Goal: Task Accomplishment & Management: Manage account settings

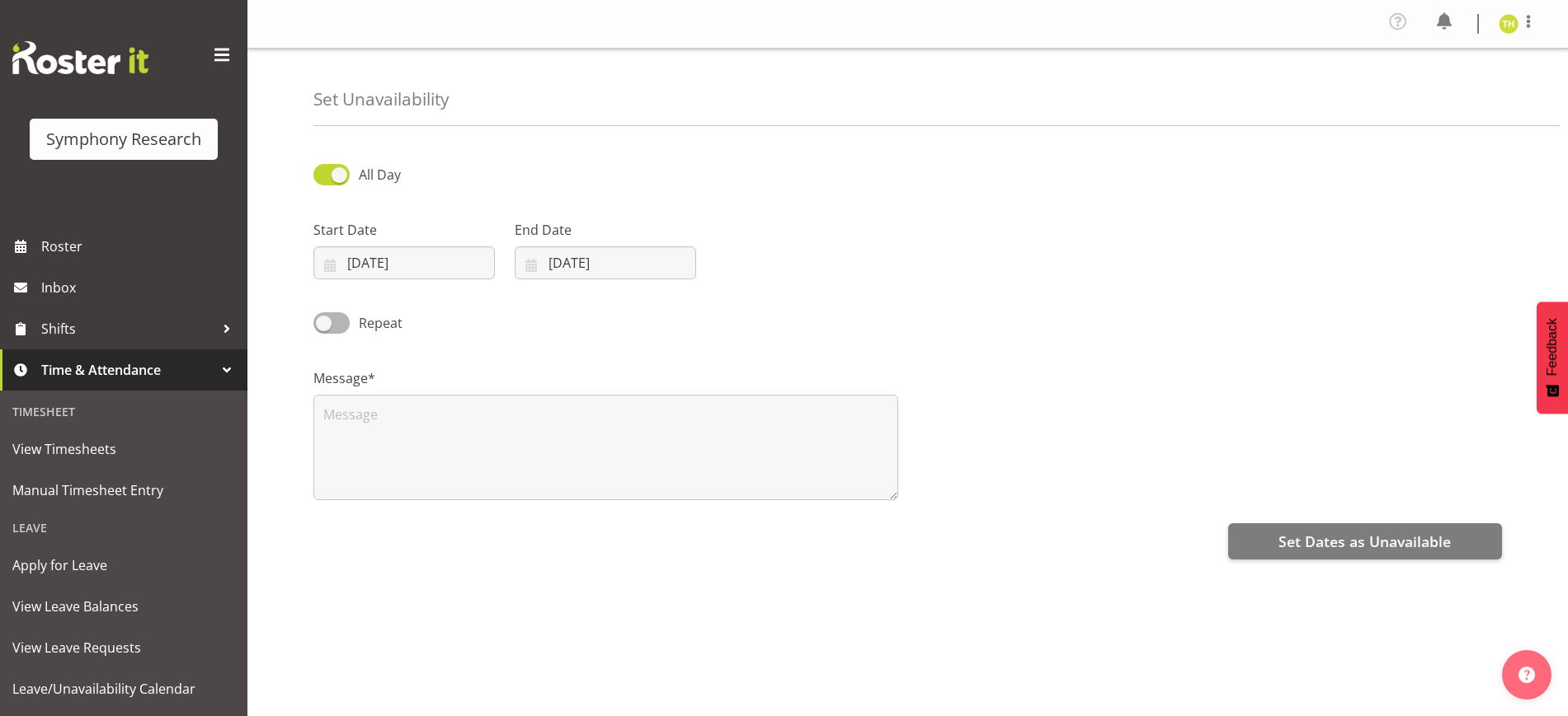
click at [647, 110] on div "Set Unavailability" at bounding box center [936, 87] width 1246 height 77
click at [66, 246] on span "Roster" at bounding box center [140, 246] width 198 height 25
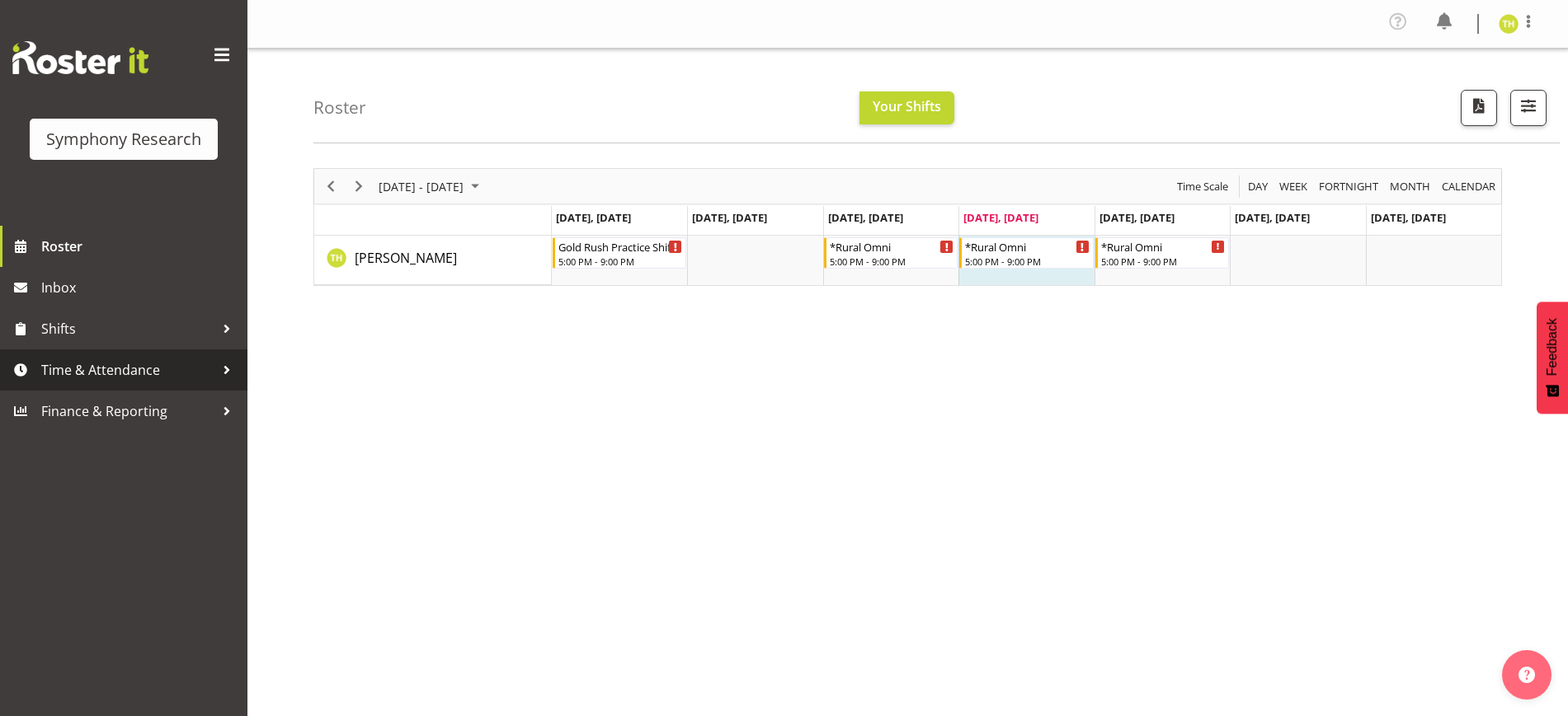
click at [215, 370] on div at bounding box center [227, 370] width 25 height 25
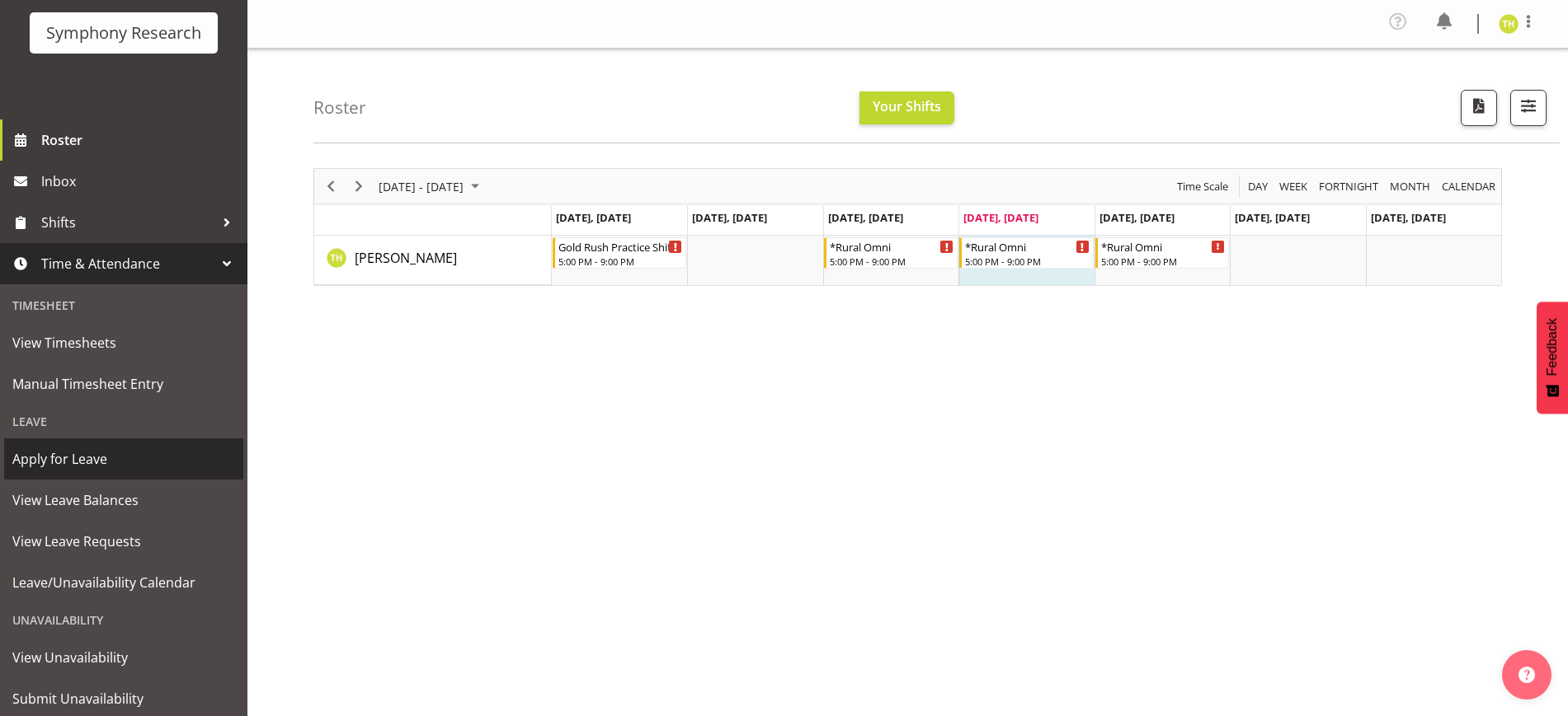
scroll to position [155, 0]
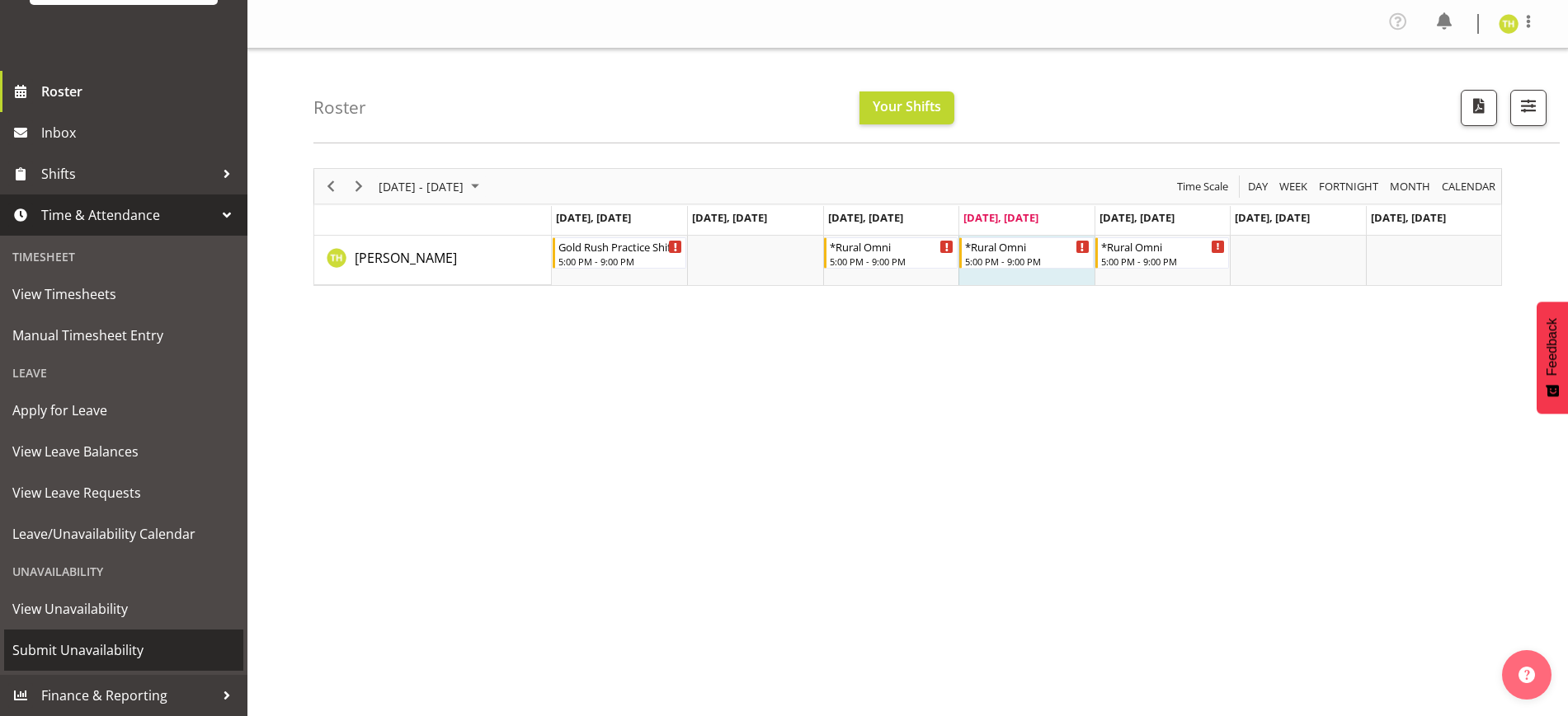
click at [123, 650] on span "Submit Unavailability" at bounding box center [124, 650] width 222 height 25
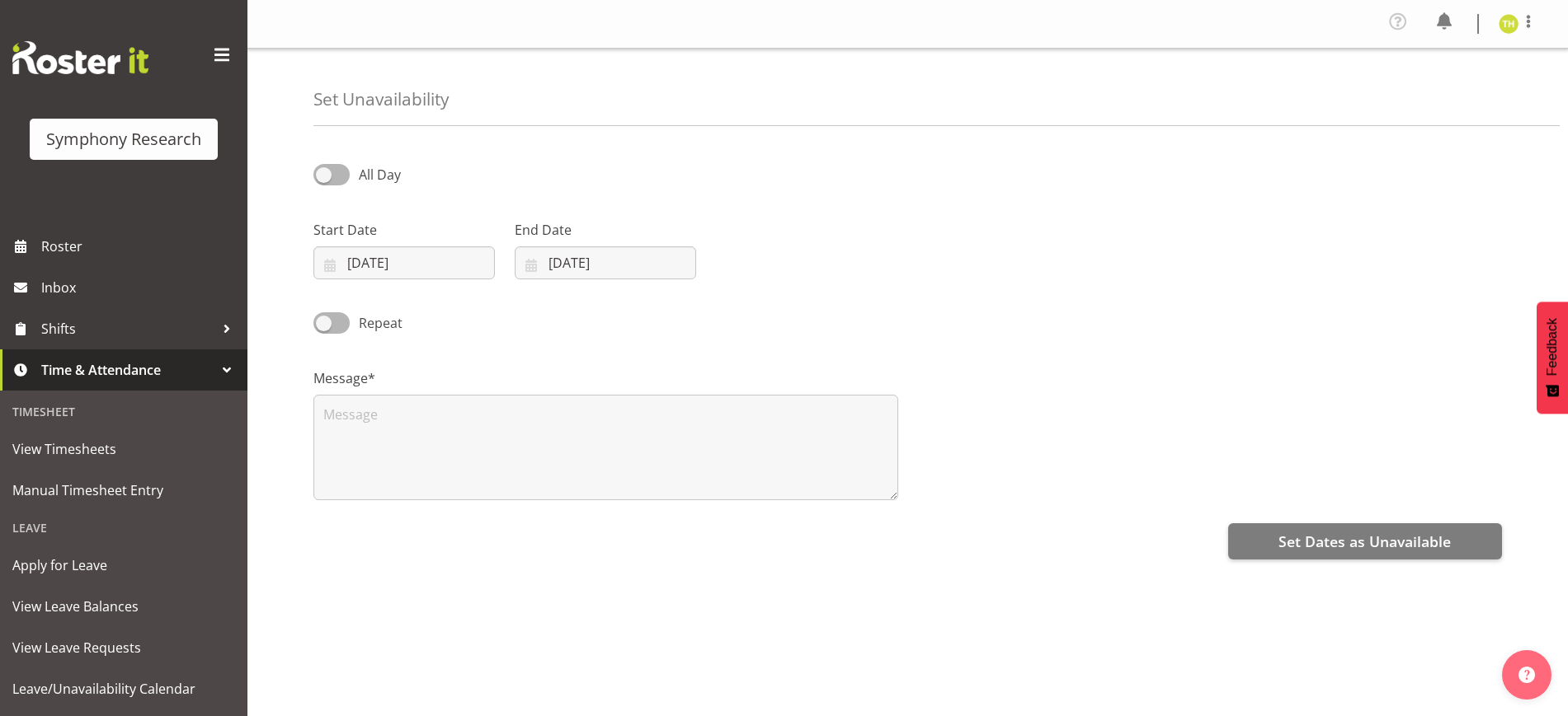
select select "7"
select select "2025"
click at [419, 247] on input "28/08/2025" at bounding box center [404, 263] width 182 height 33
click at [550, 519] on span "30" at bounding box center [545, 519] width 13 height 16
type input "30/08/2025"
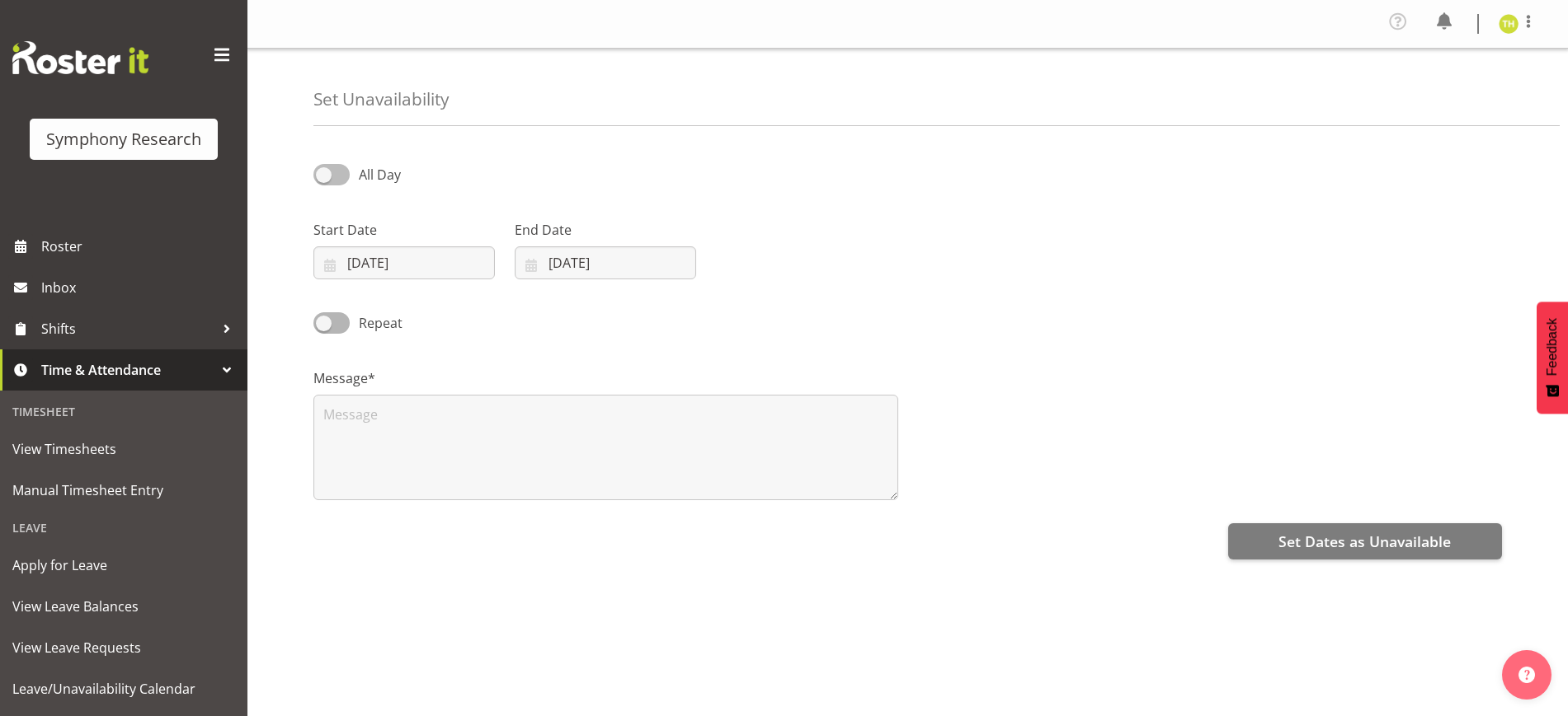
click at [341, 173] on span at bounding box center [332, 174] width 37 height 21
click at [324, 173] on input "All Day" at bounding box center [319, 174] width 11 height 11
click at [334, 169] on span at bounding box center [332, 174] width 37 height 21
click at [324, 169] on input "Part Day" at bounding box center [319, 174] width 11 height 11
checkbox input "false"
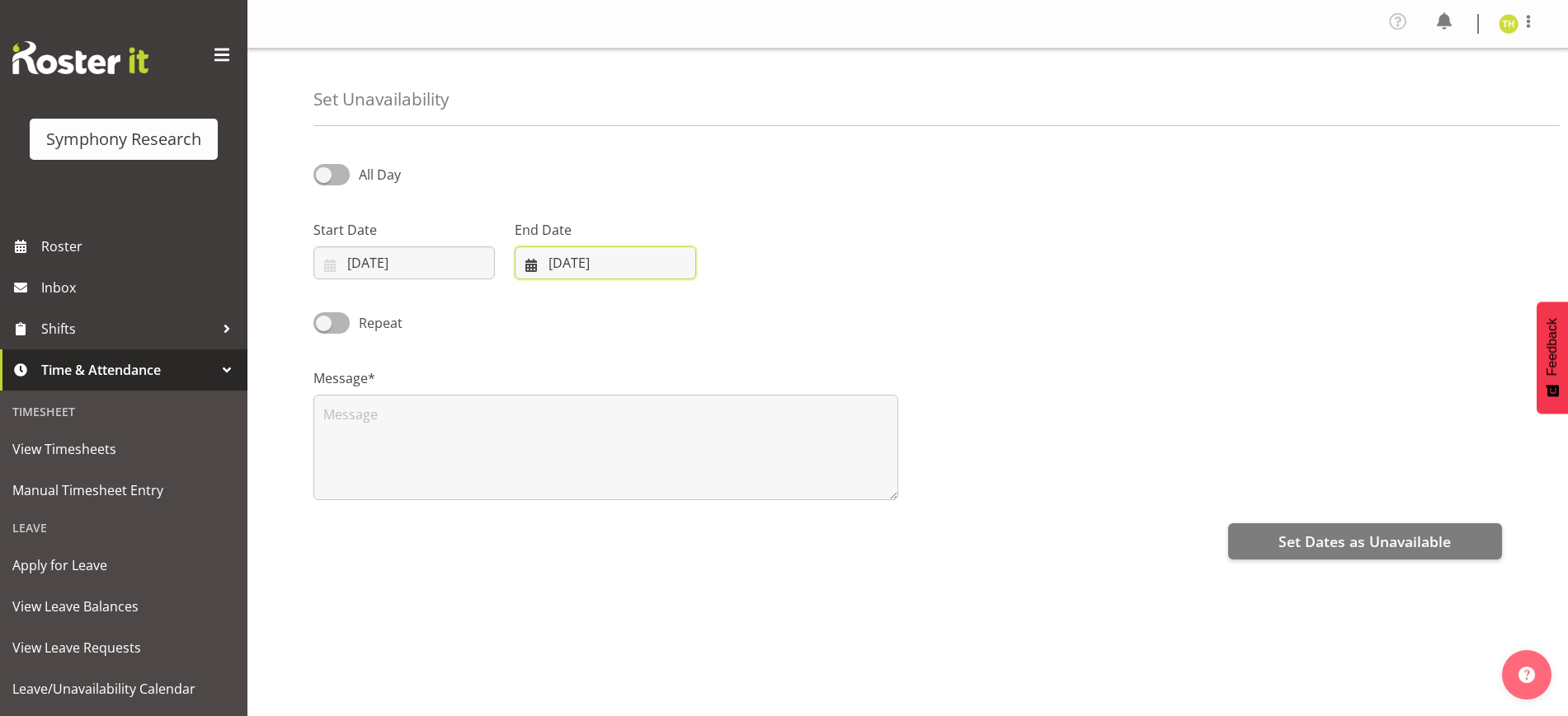
click at [613, 272] on input "28/08/2025" at bounding box center [605, 263] width 182 height 33
click at [554, 555] on link "31" at bounding box center [547, 551] width 33 height 31
type input "31/08/2025"
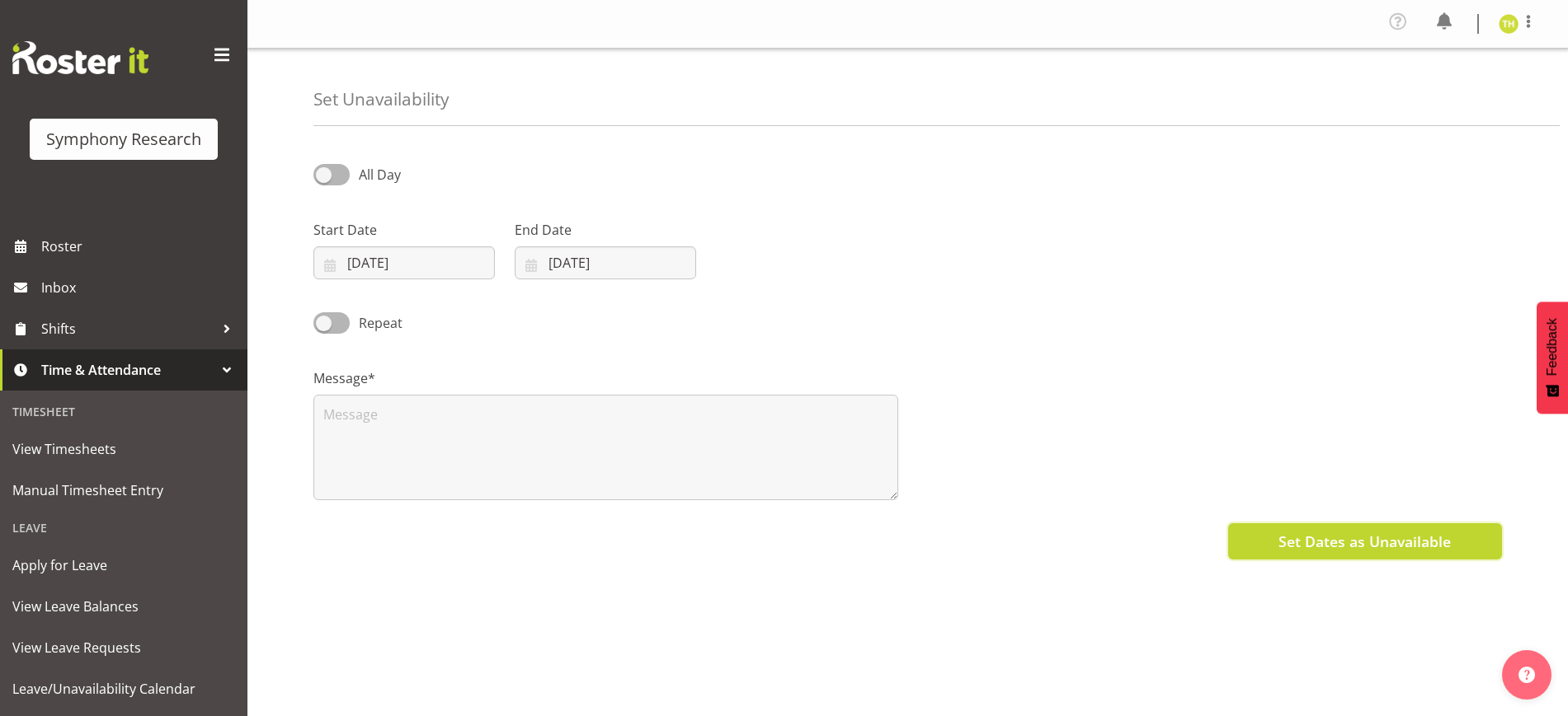
click at [1277, 537] on button "Set Dates as Unavailable" at bounding box center [1365, 542] width 274 height 37
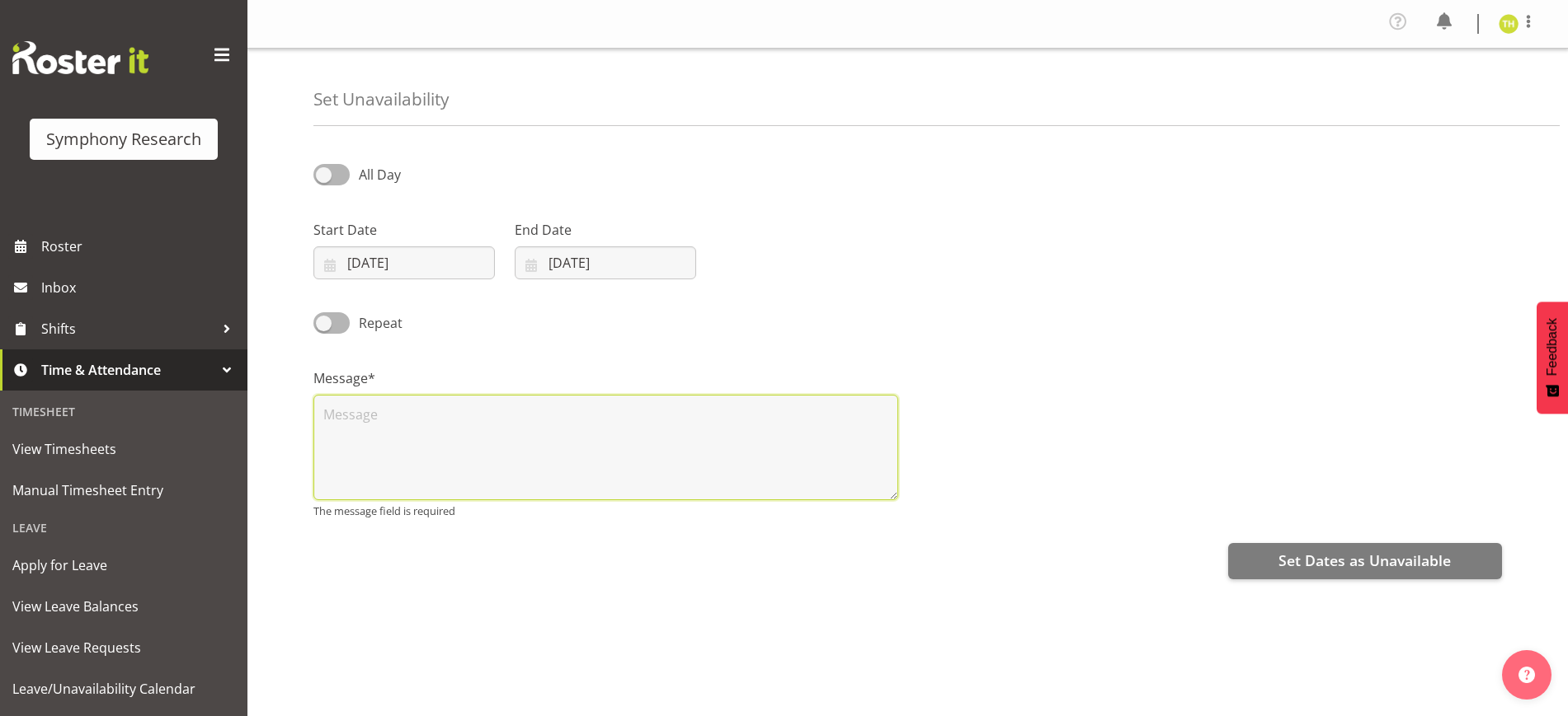
click at [472, 431] on textarea at bounding box center [606, 447] width 584 height 105
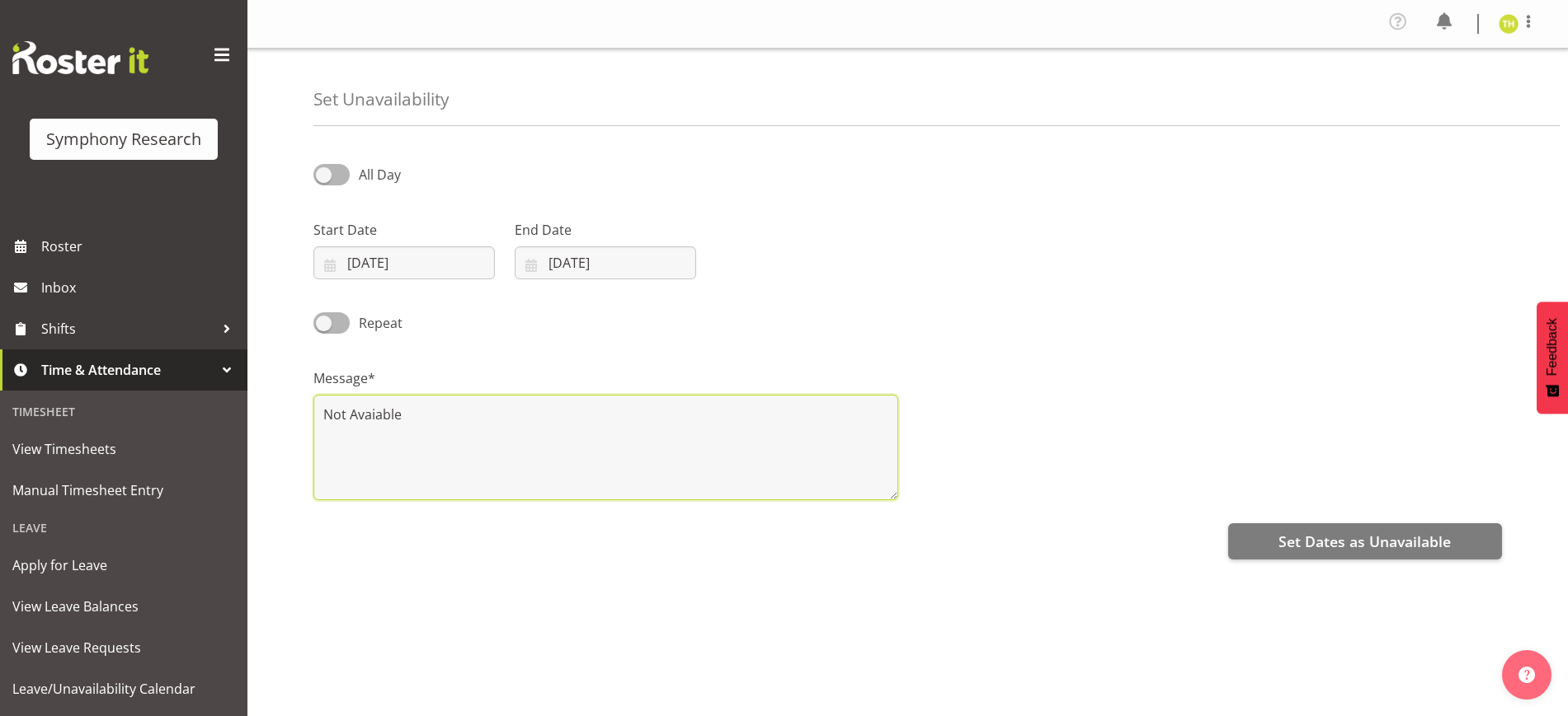
drag, startPoint x: 550, startPoint y: 424, endPoint x: 321, endPoint y: 430, distance: 229.1
click at [321, 430] on textarea "Not Avaiable" at bounding box center [606, 447] width 584 height 105
click at [375, 412] on textarea "Not Avaiable" at bounding box center [606, 447] width 584 height 105
type textarea "Not Available"
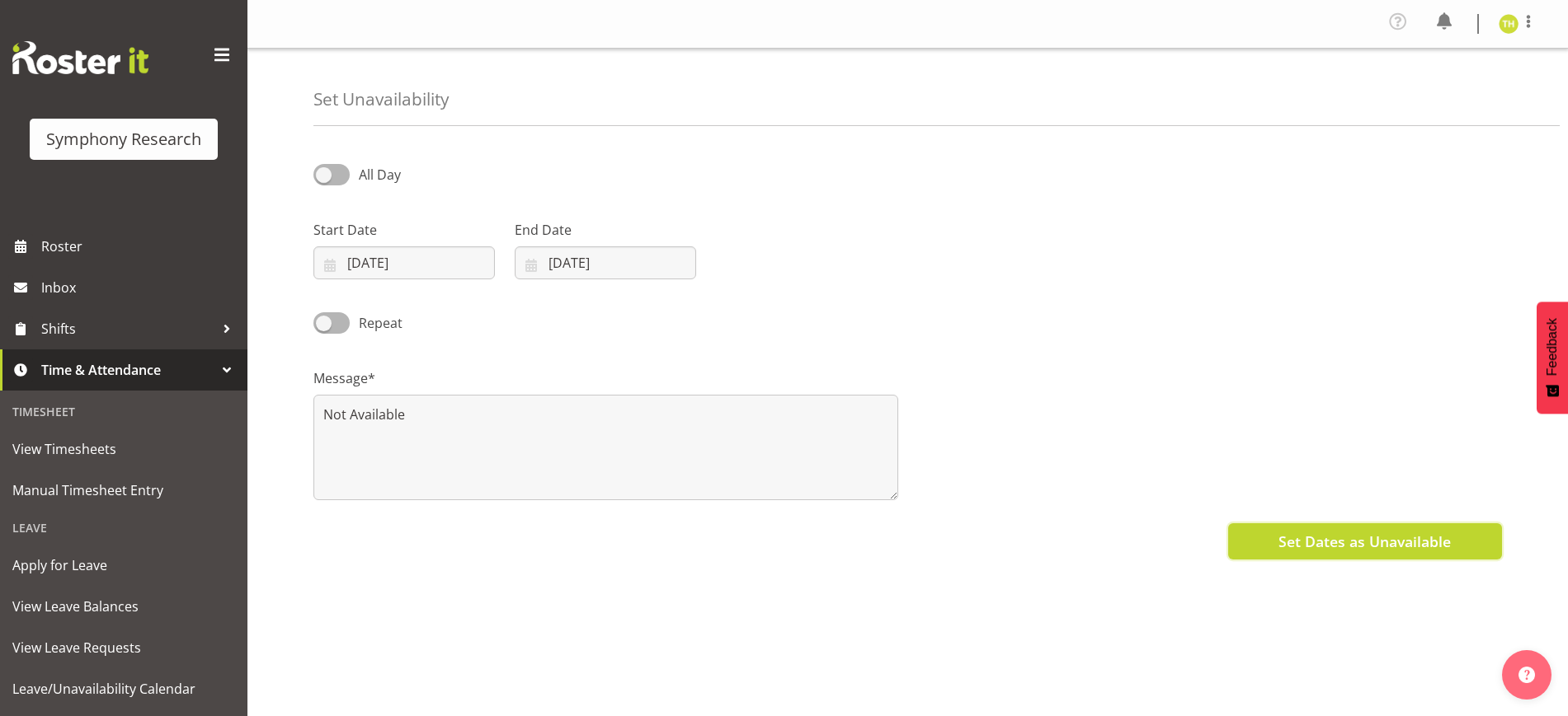
click at [1286, 533] on span "Set Dates as Unavailable" at bounding box center [1365, 542] width 173 height 22
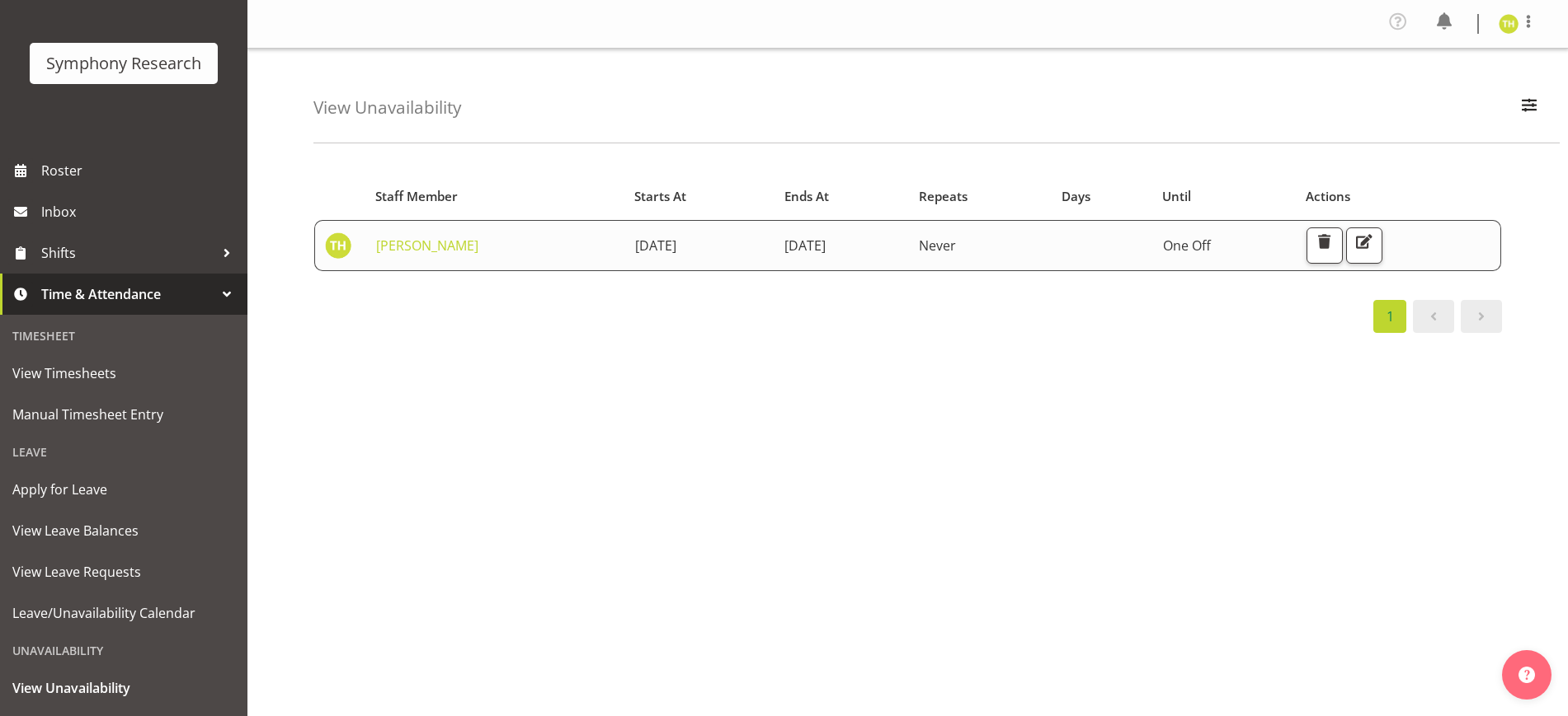
scroll to position [155, 0]
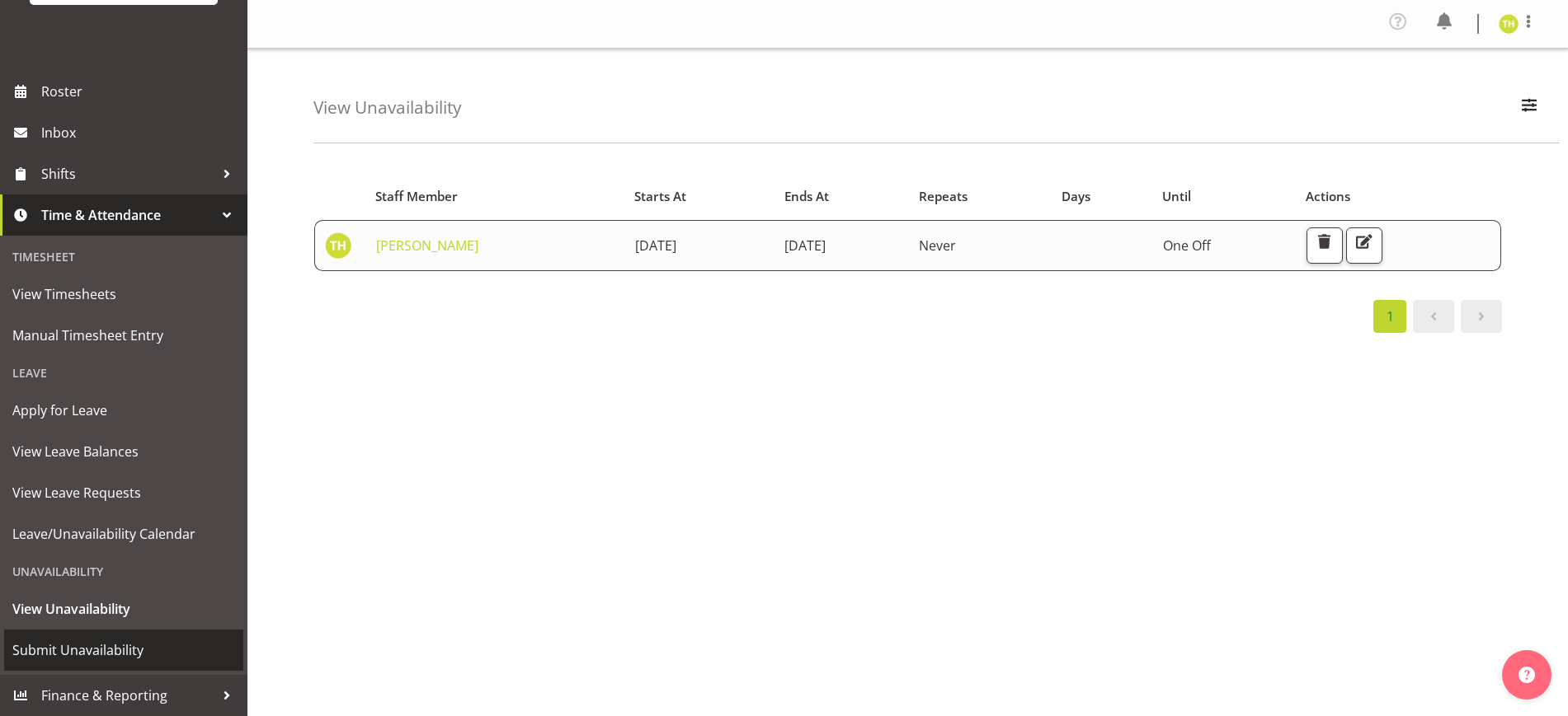
click at [139, 645] on span "Submit Unavailability" at bounding box center [124, 650] width 222 height 25
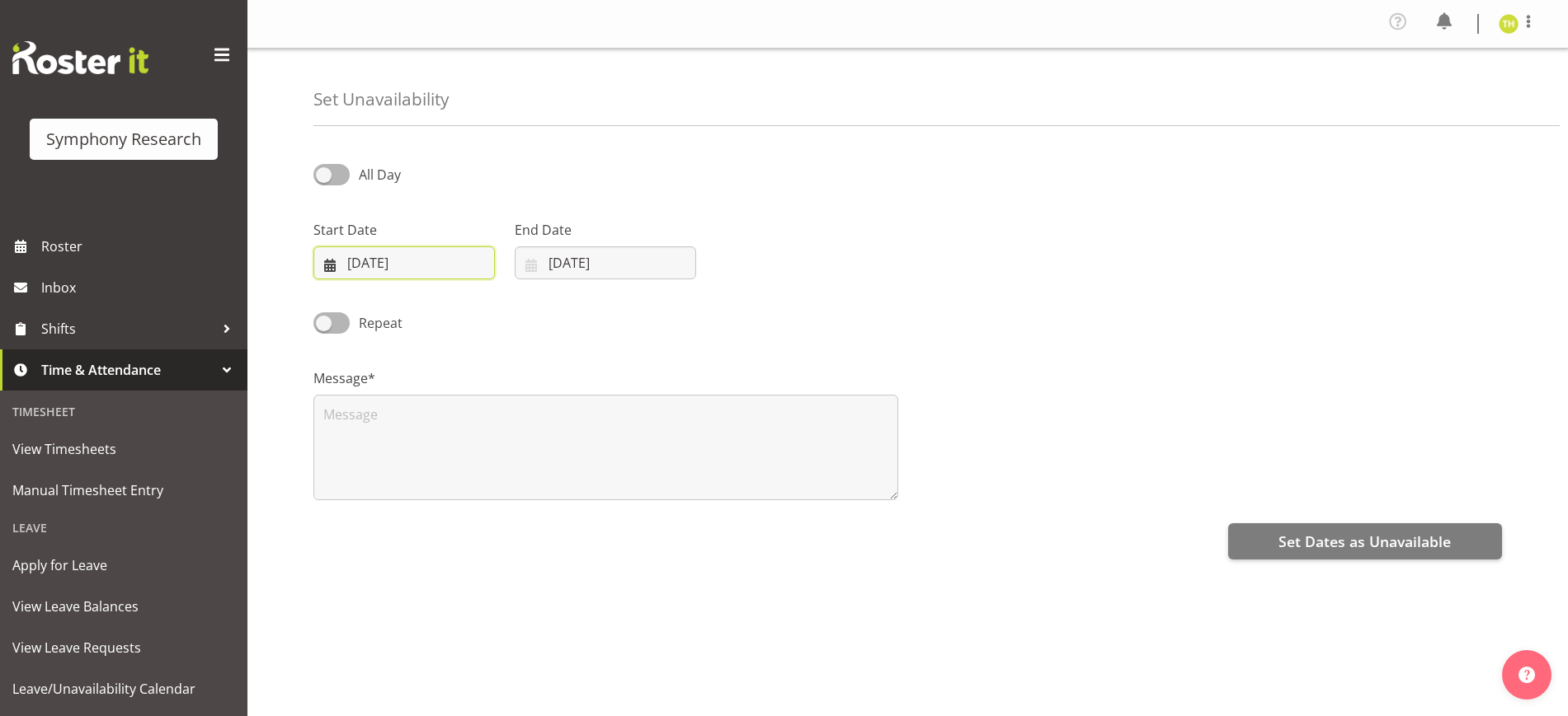
click at [451, 260] on input "[DATE]" at bounding box center [404, 263] width 182 height 33
click at [378, 548] on span "1" at bounding box center [379, 551] width 7 height 16
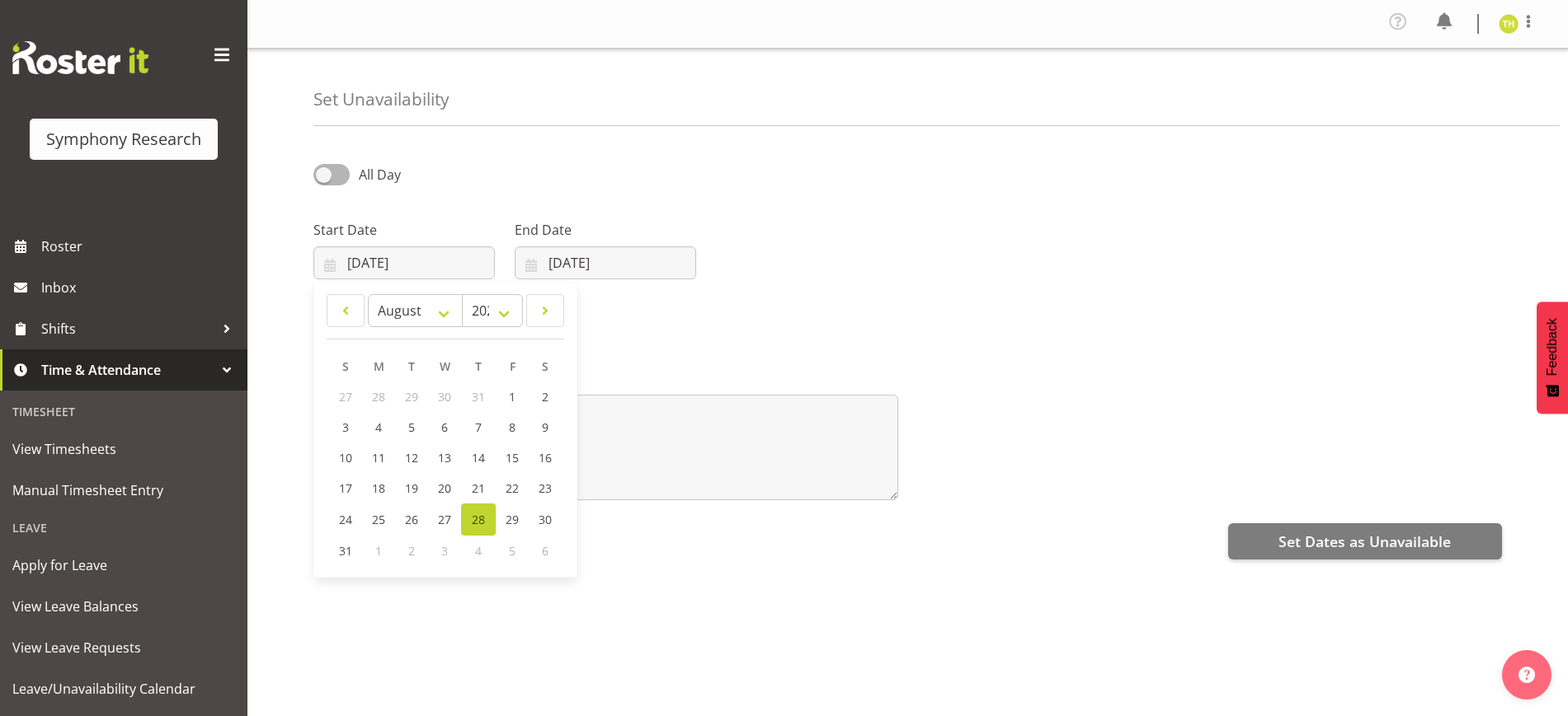
click at [374, 548] on div "1" at bounding box center [379, 551] width 33 height 31
click at [409, 541] on div "2" at bounding box center [412, 551] width 33 height 31
drag, startPoint x: 386, startPoint y: 545, endPoint x: 390, endPoint y: 529, distance: 16.5
click at [385, 545] on div "1" at bounding box center [379, 551] width 33 height 31
click at [437, 314] on select "January February March April May June July August September October November De…" at bounding box center [415, 311] width 95 height 33
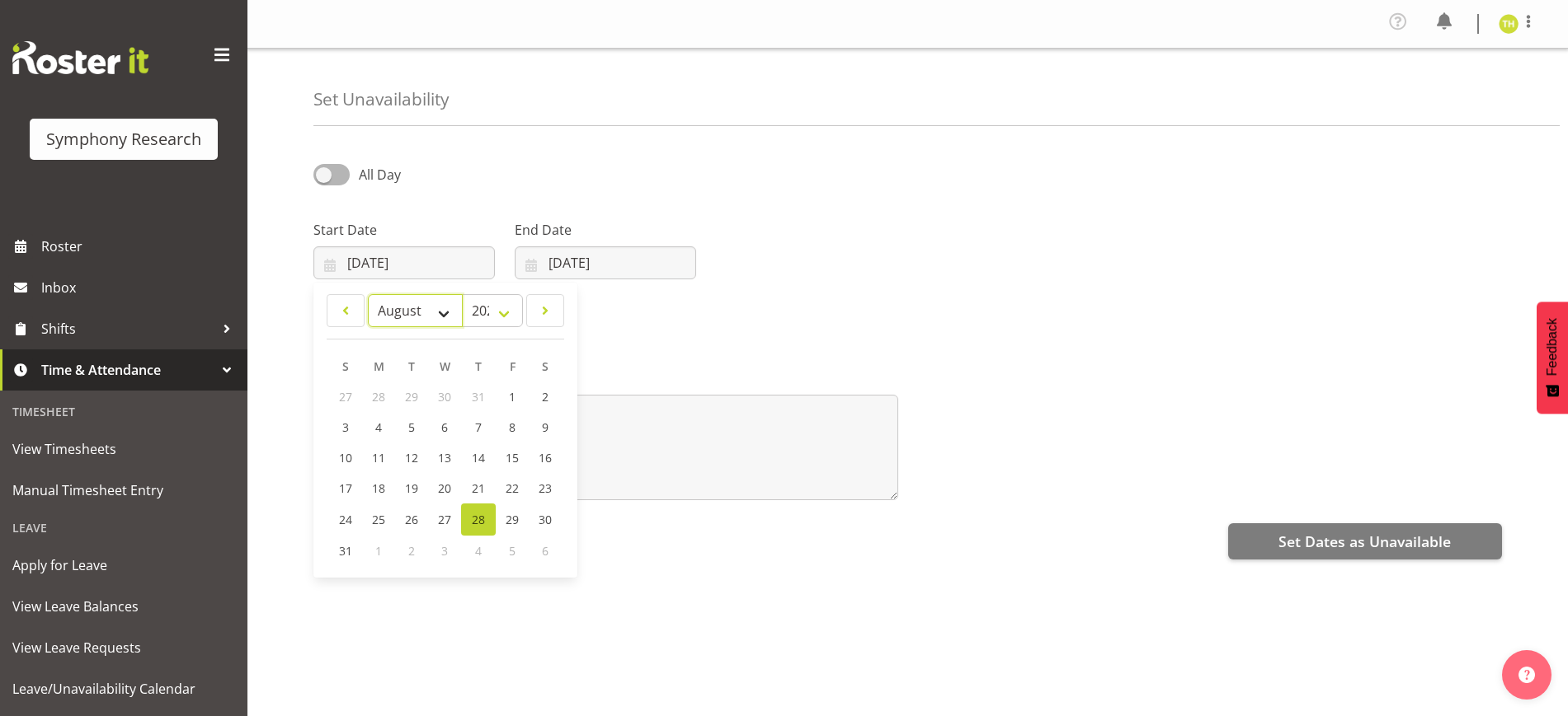
select select "8"
click at [368, 295] on select "January February March April May June July August September October November De…" at bounding box center [415, 311] width 95 height 33
click at [379, 392] on span "1" at bounding box center [379, 397] width 7 height 16
type input "01/09/2025"
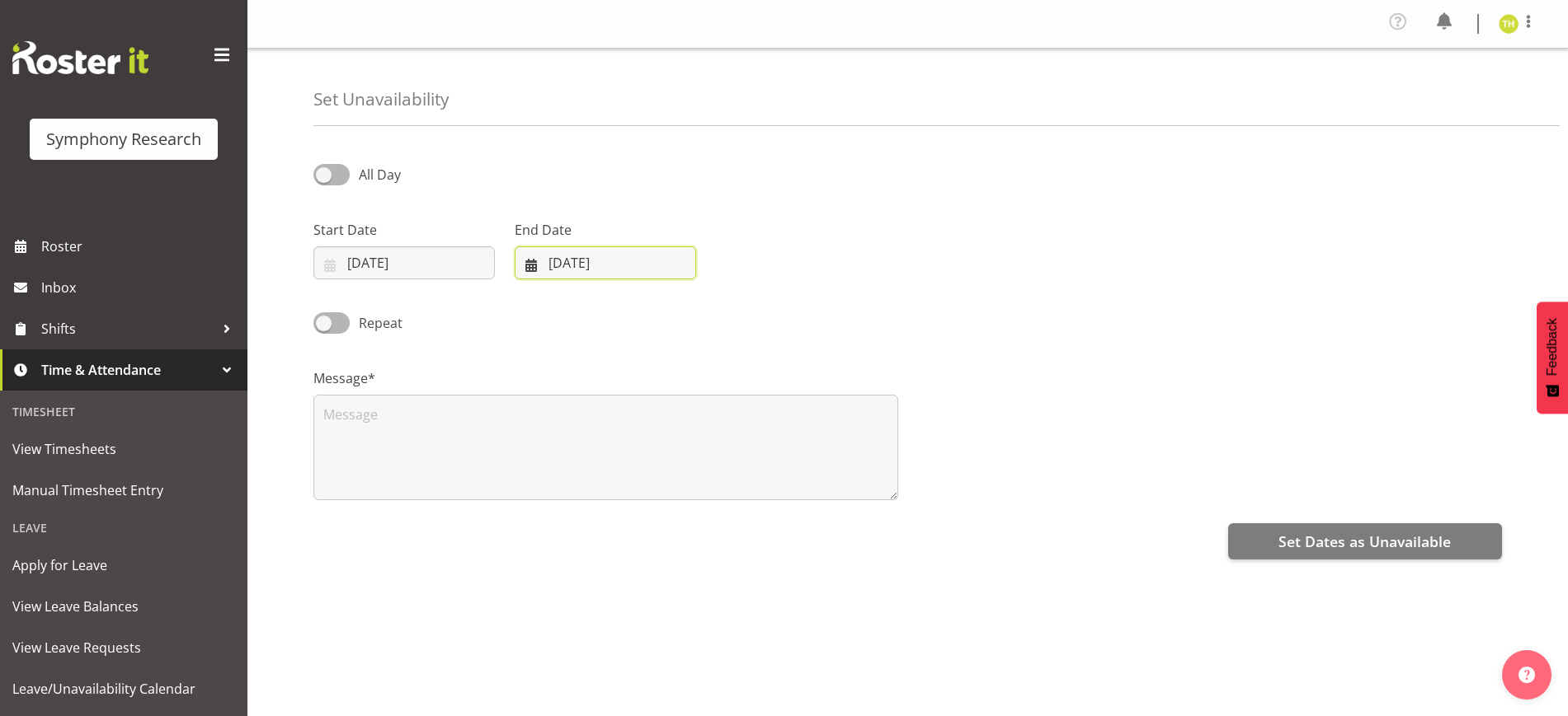
click at [638, 269] on input "28/08/2025" at bounding box center [605, 263] width 182 height 33
click at [626, 309] on select "January February March April May June July August September October November De…" at bounding box center [587, 311] width 113 height 33
select select "8"
click at [530, 295] on select "January February March April May June July August September October November De…" at bounding box center [587, 311] width 113 height 33
click at [711, 398] on span "5" at bounding box center [712, 397] width 7 height 16
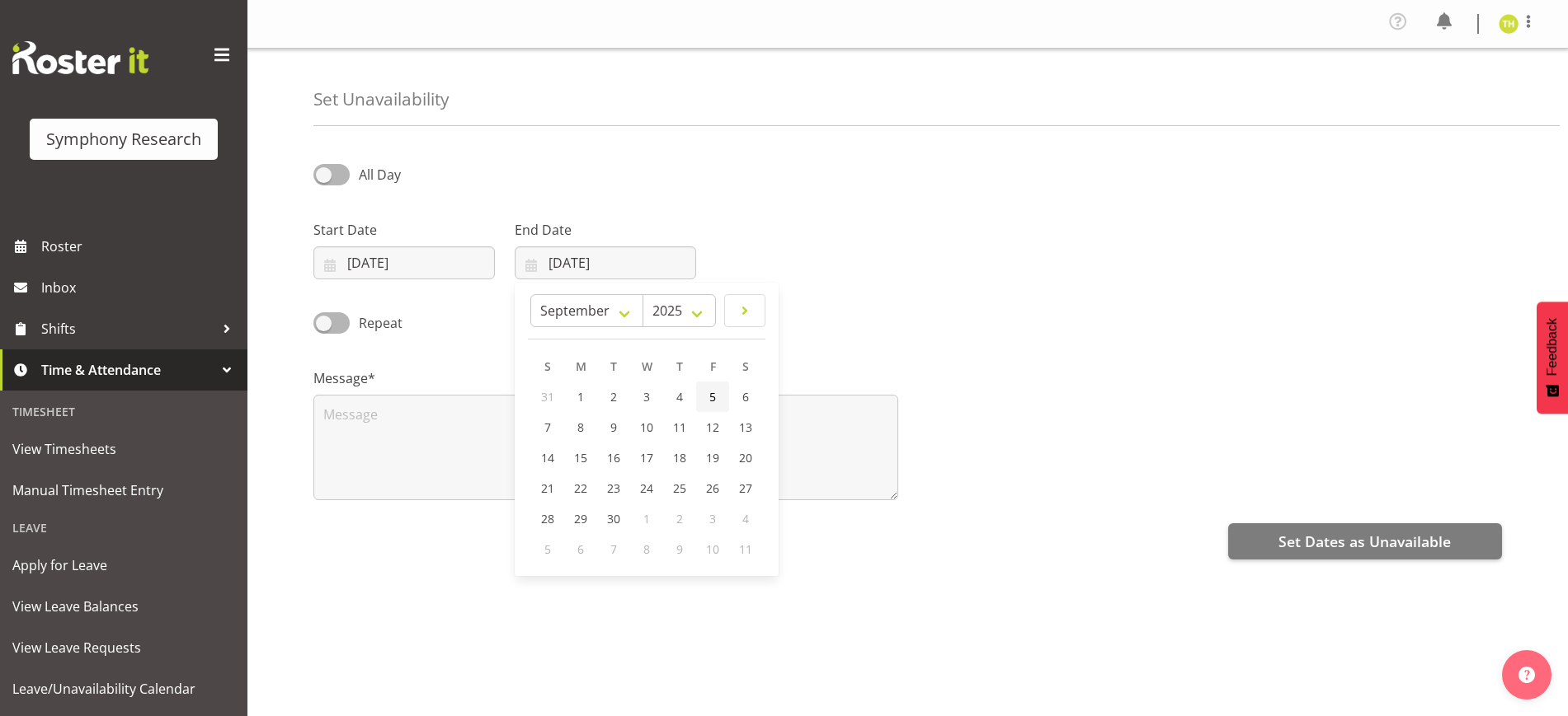
type input "05/09/2025"
click at [320, 178] on span at bounding box center [332, 174] width 37 height 21
click at [320, 178] on input "All Day" at bounding box center [319, 174] width 11 height 11
checkbox input "true"
select select "15"
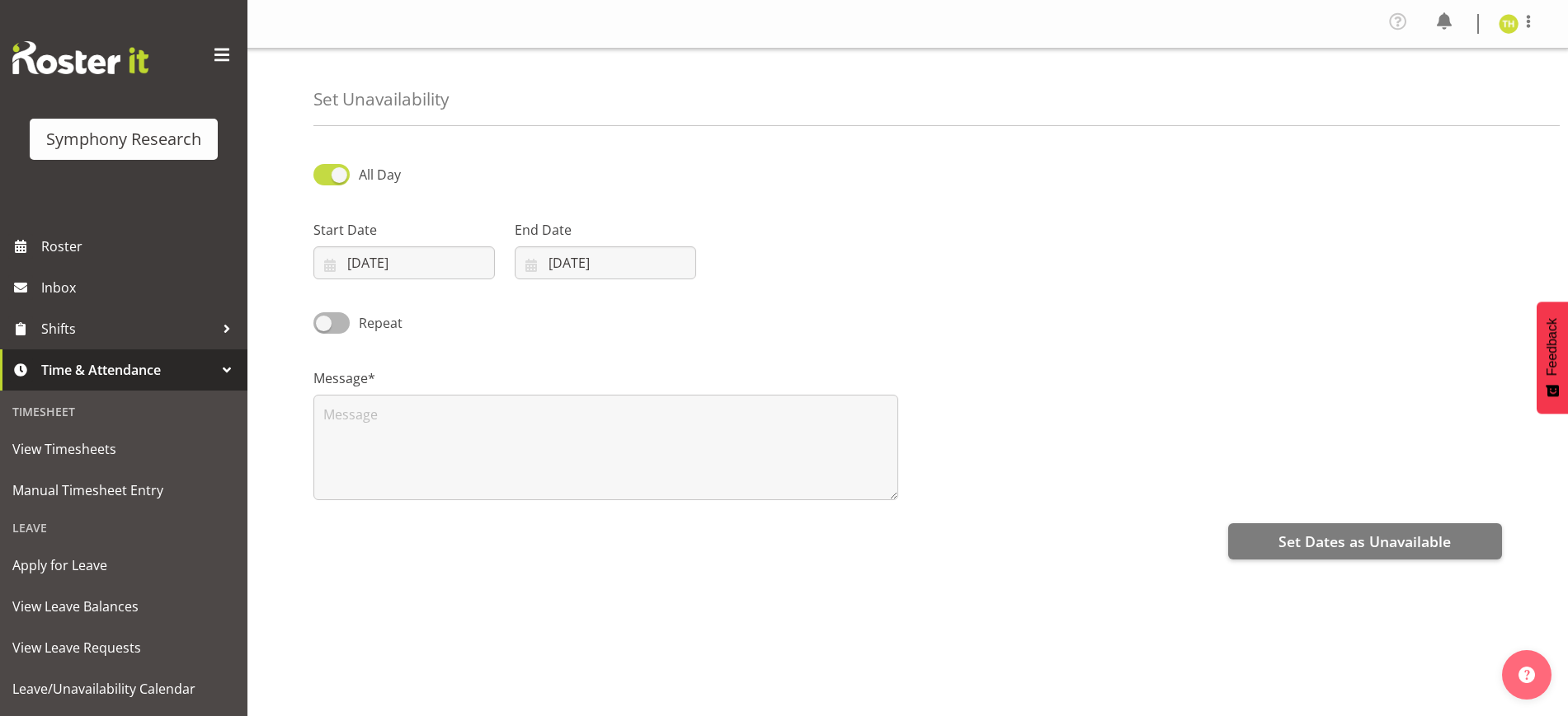
select select "11"
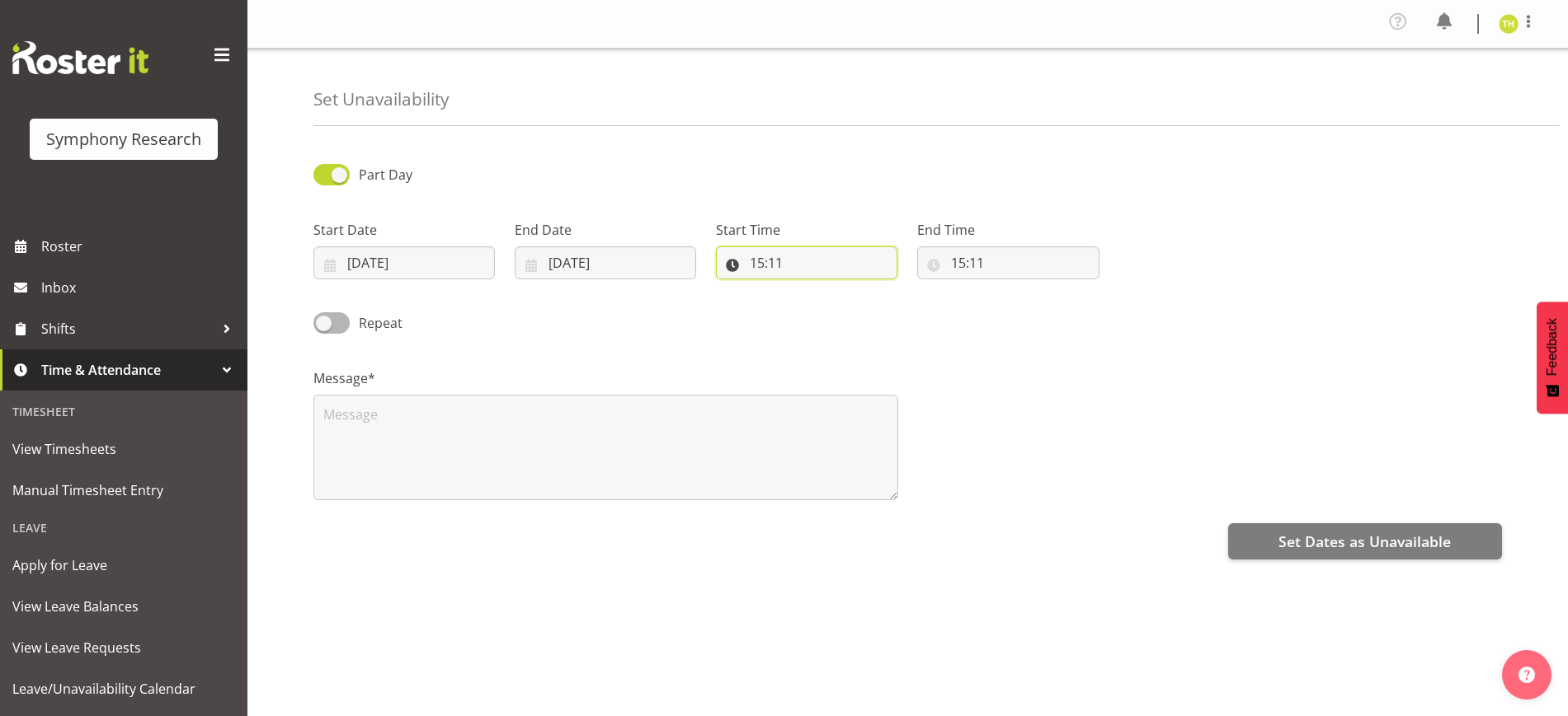
click at [774, 258] on input "15:11" at bounding box center [806, 263] width 182 height 33
click at [762, 258] on input "15:11" at bounding box center [806, 263] width 182 height 33
click at [789, 254] on input "15:11" at bounding box center [806, 263] width 182 height 33
click at [826, 305] on select "00 01 02 03 04 05 06 07 08 09 10 11 12 13 14 15 16 17 18 19 20 21 22 23" at bounding box center [828, 306] width 37 height 33
select select "17"
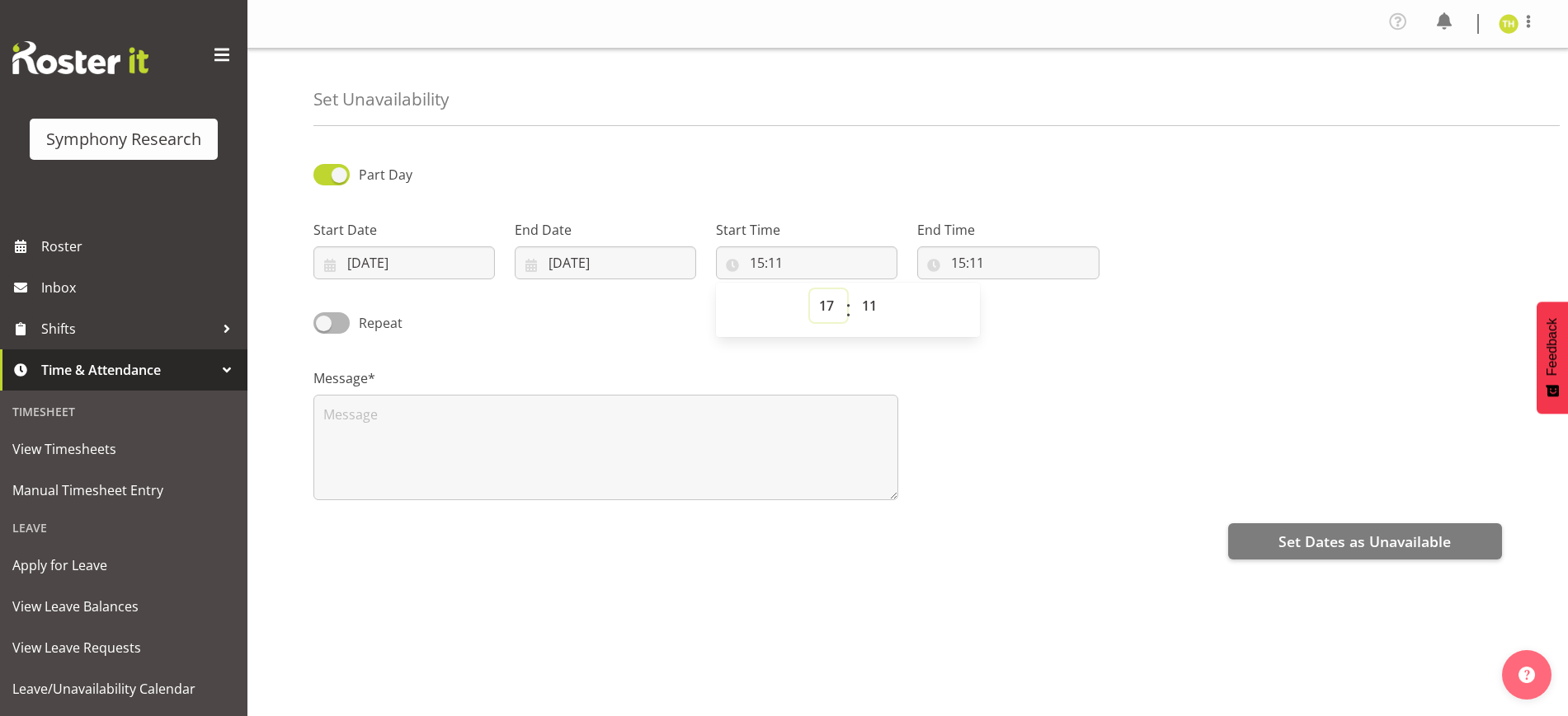
click at [810, 290] on select "00 01 02 03 04 05 06 07 08 09 10 11 12 13 14 15 16 17 18 19 20 21 22 23" at bounding box center [828, 306] width 37 height 33
type input "17:11"
click at [787, 261] on input "17:11" at bounding box center [806, 263] width 182 height 33
click at [790, 261] on input "17:11" at bounding box center [806, 263] width 182 height 33
click at [881, 307] on select "00 01 02 03 04 05 06 07 08 09 10 11 12 13 14 15 16 17 18 19 20 21 22 23 24 25 2…" at bounding box center [871, 306] width 37 height 33
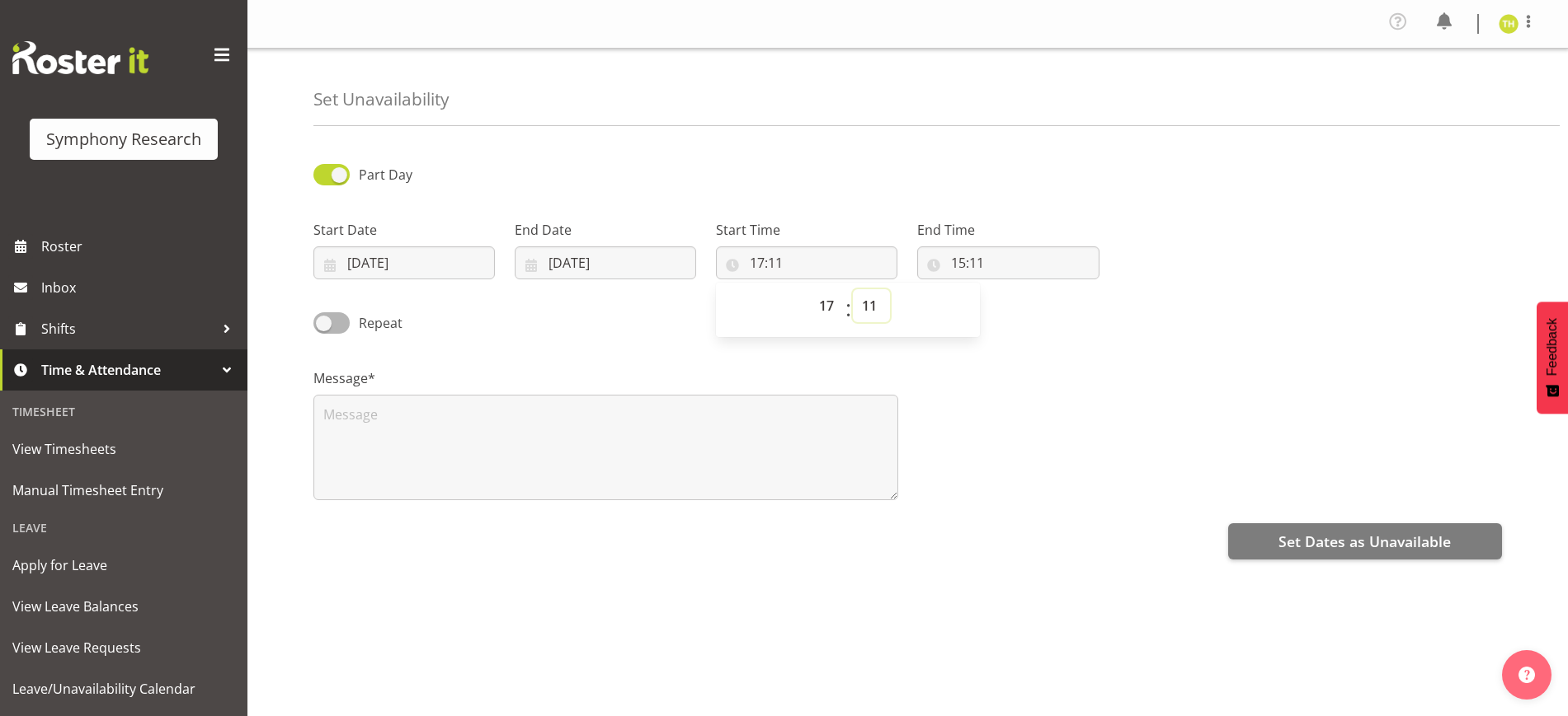
select select "0"
click at [852, 290] on select "00 01 02 03 04 05 06 07 08 09 10 11 12 13 14 15 16 17 18 19 20 21 22 23 24 25 2…" at bounding box center [871, 306] width 37 height 33
type input "17:00"
click at [1044, 258] on input "15:11" at bounding box center [1008, 263] width 182 height 33
click at [1027, 303] on select "00 01 02 03 04 05 06 07 08 09 10 11 12 13 14 15 16 17 18 19 20 21 22 23" at bounding box center [1029, 306] width 37 height 33
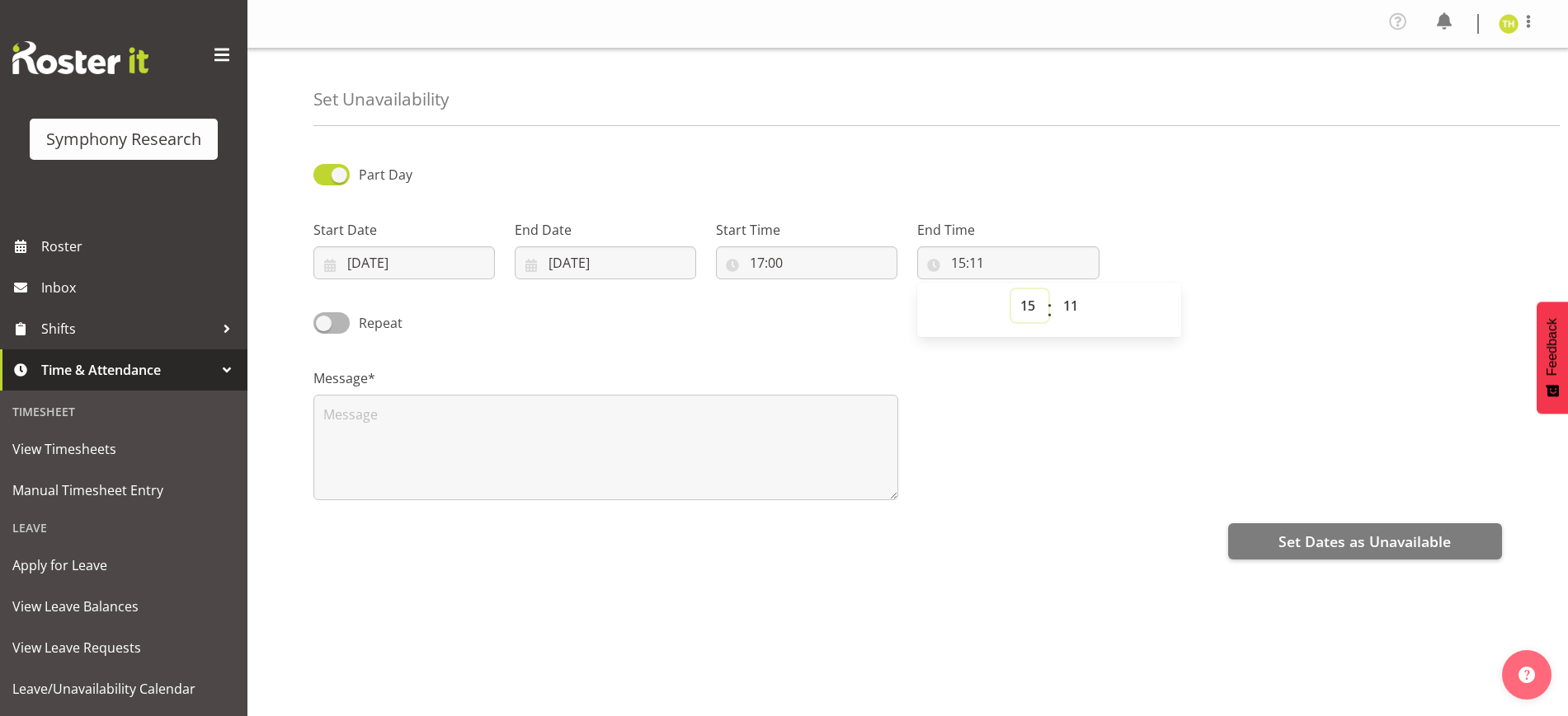
select select "23"
click at [1011, 290] on select "00 01 02 03 04 05 06 07 08 09 10 11 12 13 14 15 16 17 18 19 20 21 22 23" at bounding box center [1029, 306] width 37 height 33
type input "23:11"
click at [975, 260] on input "23:11" at bounding box center [1008, 263] width 182 height 33
click at [982, 261] on input "23:11" at bounding box center [1008, 263] width 182 height 33
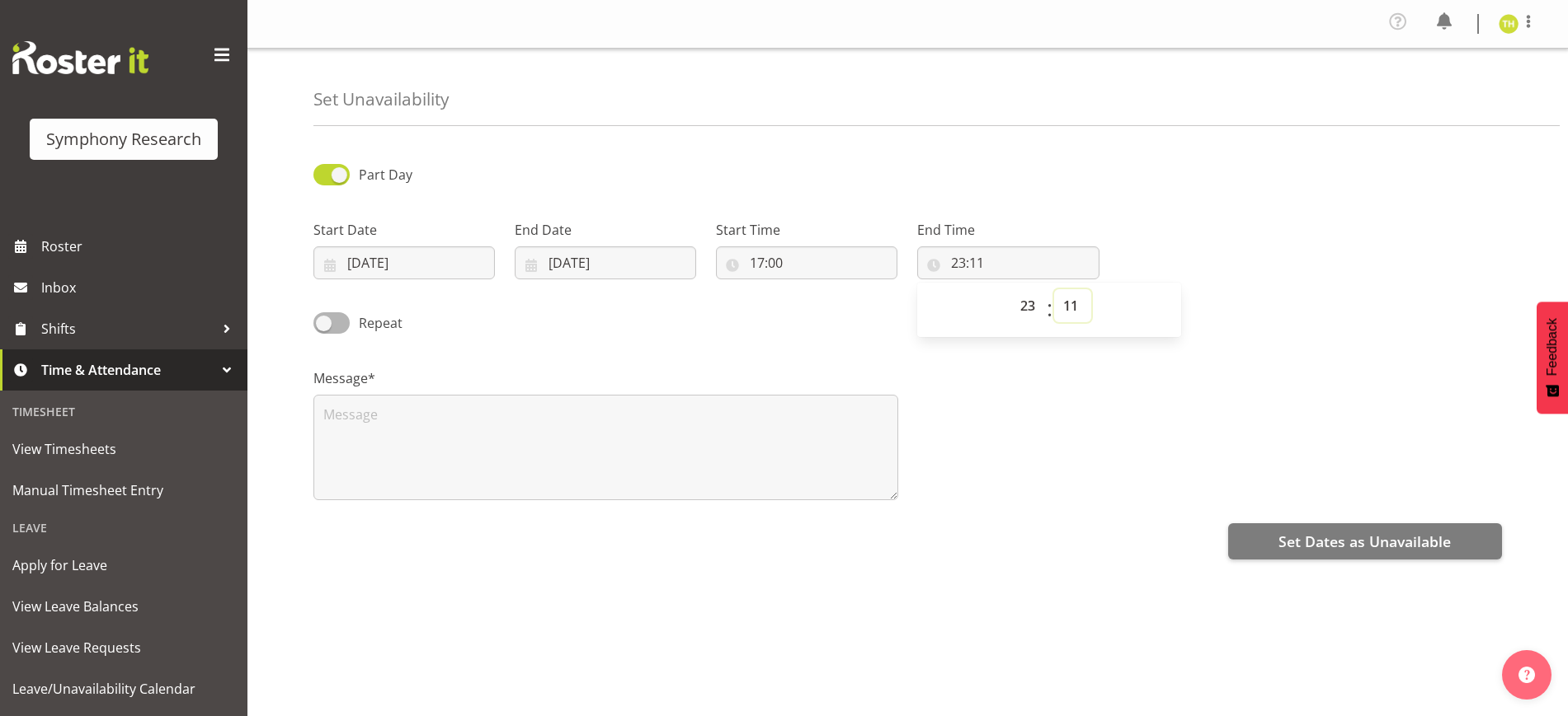
click at [1071, 310] on select "00 01 02 03 04 05 06 07 08 09 10 11 12 13 14 15 16 17 18 19 20 21 22 23 24 25 2…" at bounding box center [1072, 306] width 37 height 33
select select "59"
click at [1054, 290] on select "00 01 02 03 04 05 06 07 08 09 10 11 12 13 14 15 16 17 18 19 20 21 22 23 24 25 2…" at bounding box center [1072, 306] width 37 height 33
type input "23:59"
click at [1142, 188] on div "Part Day" at bounding box center [907, 169] width 1208 height 56
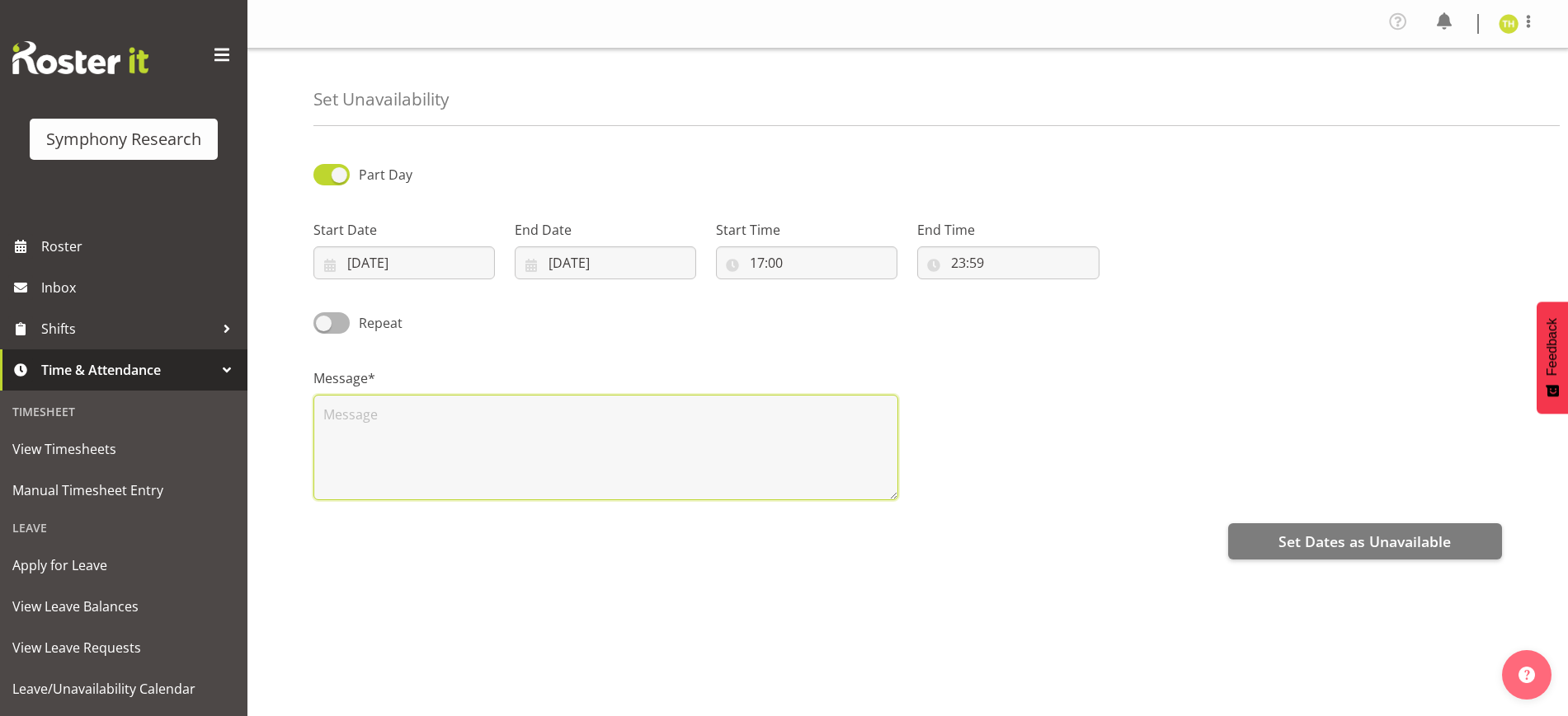
click at [496, 418] on textarea at bounding box center [606, 447] width 584 height 105
type textarea "n"
type textarea "Not Available for evenings"
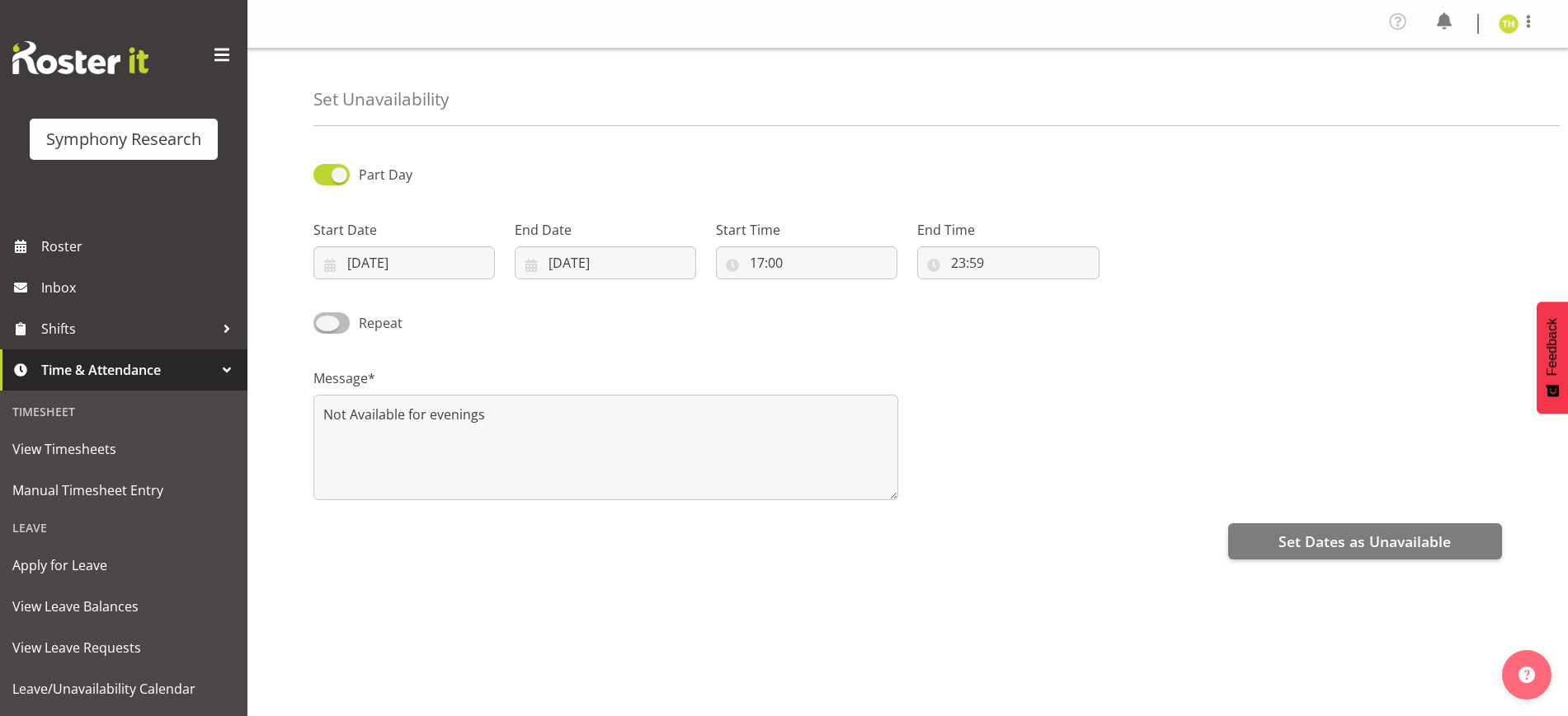
click at [342, 326] on span at bounding box center [332, 323] width 37 height 21
click at [324, 326] on input "Repeat" at bounding box center [319, 322] width 11 height 11
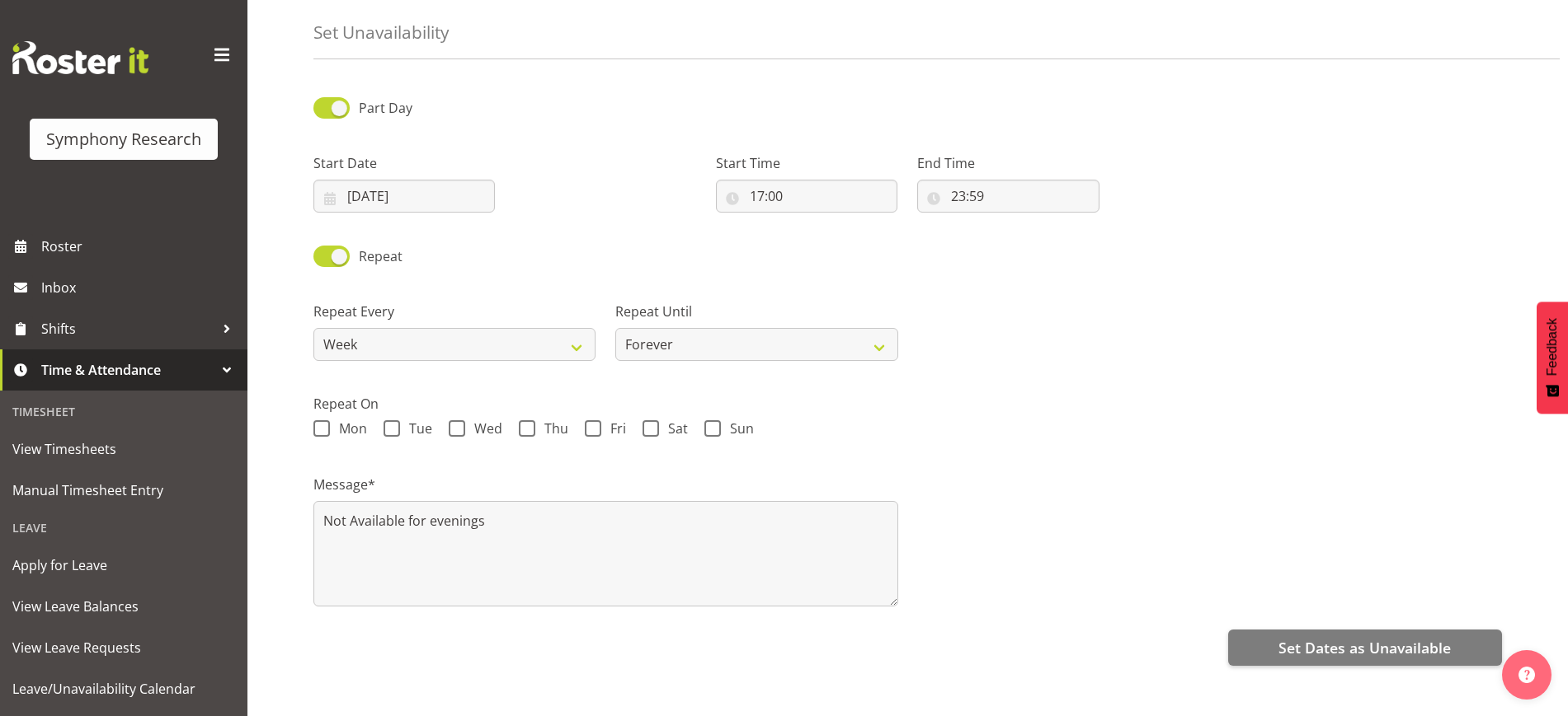
scroll to position [97, 0]
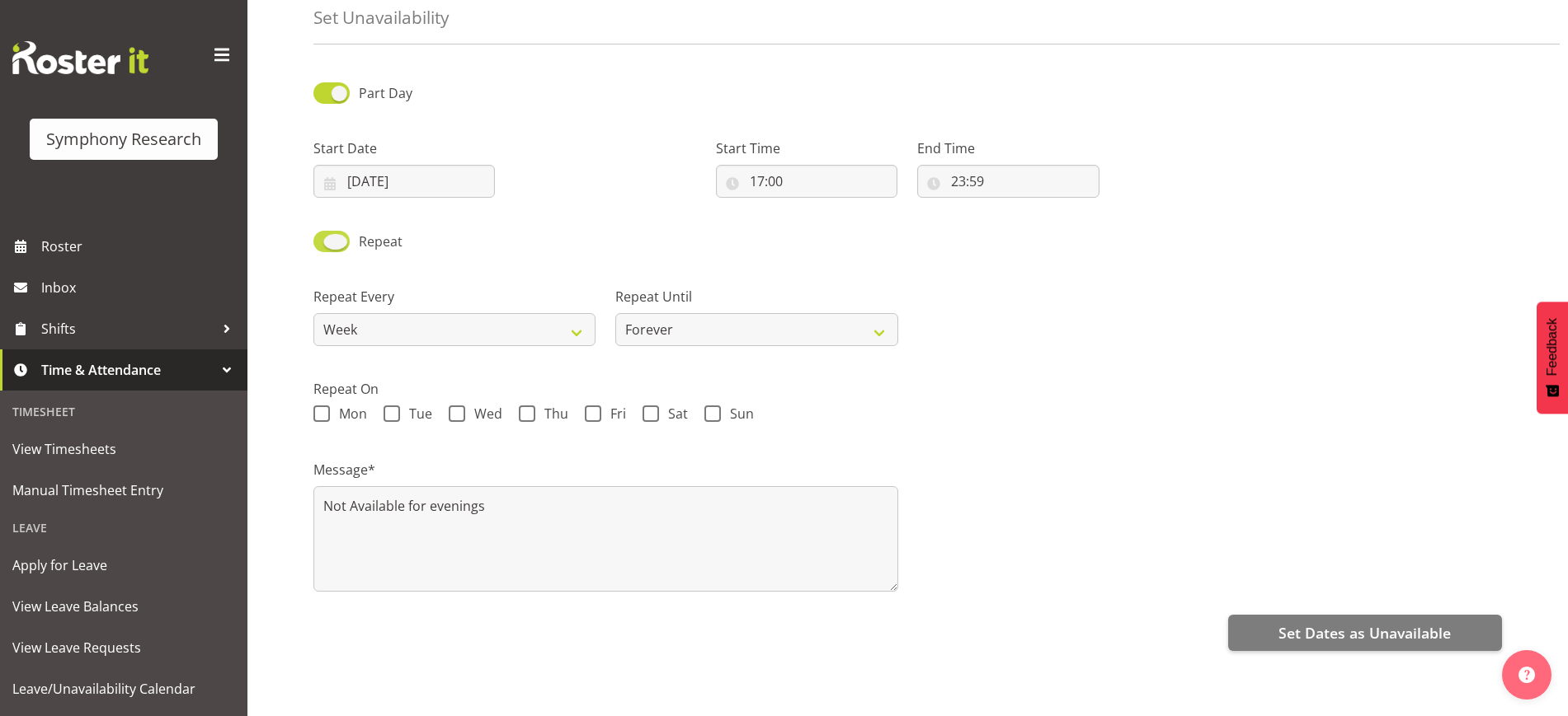
click at [324, 231] on span at bounding box center [332, 241] width 37 height 21
click at [324, 236] on input "Repeat" at bounding box center [319, 241] width 11 height 11
checkbox input "false"
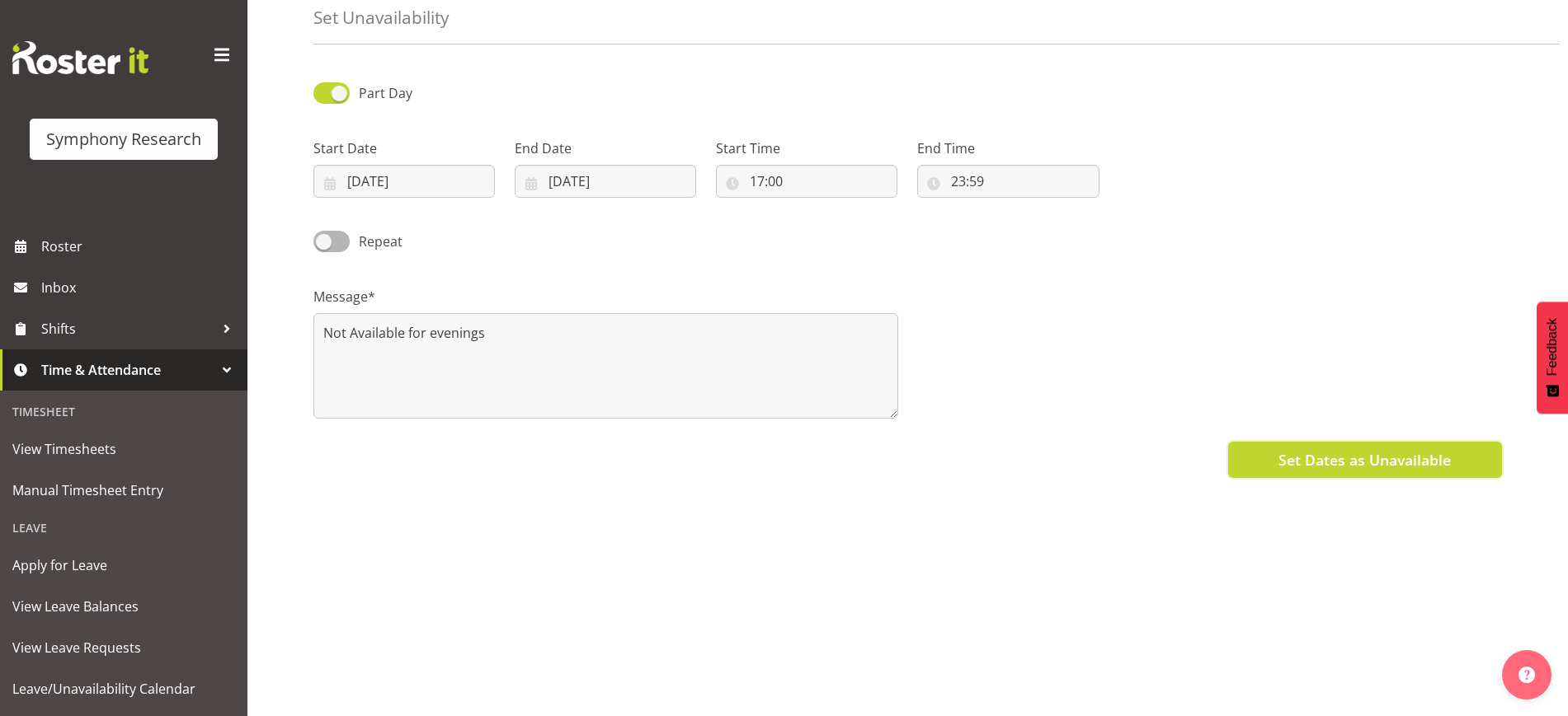
click at [1341, 452] on span "Set Dates as Unavailable" at bounding box center [1365, 460] width 173 height 22
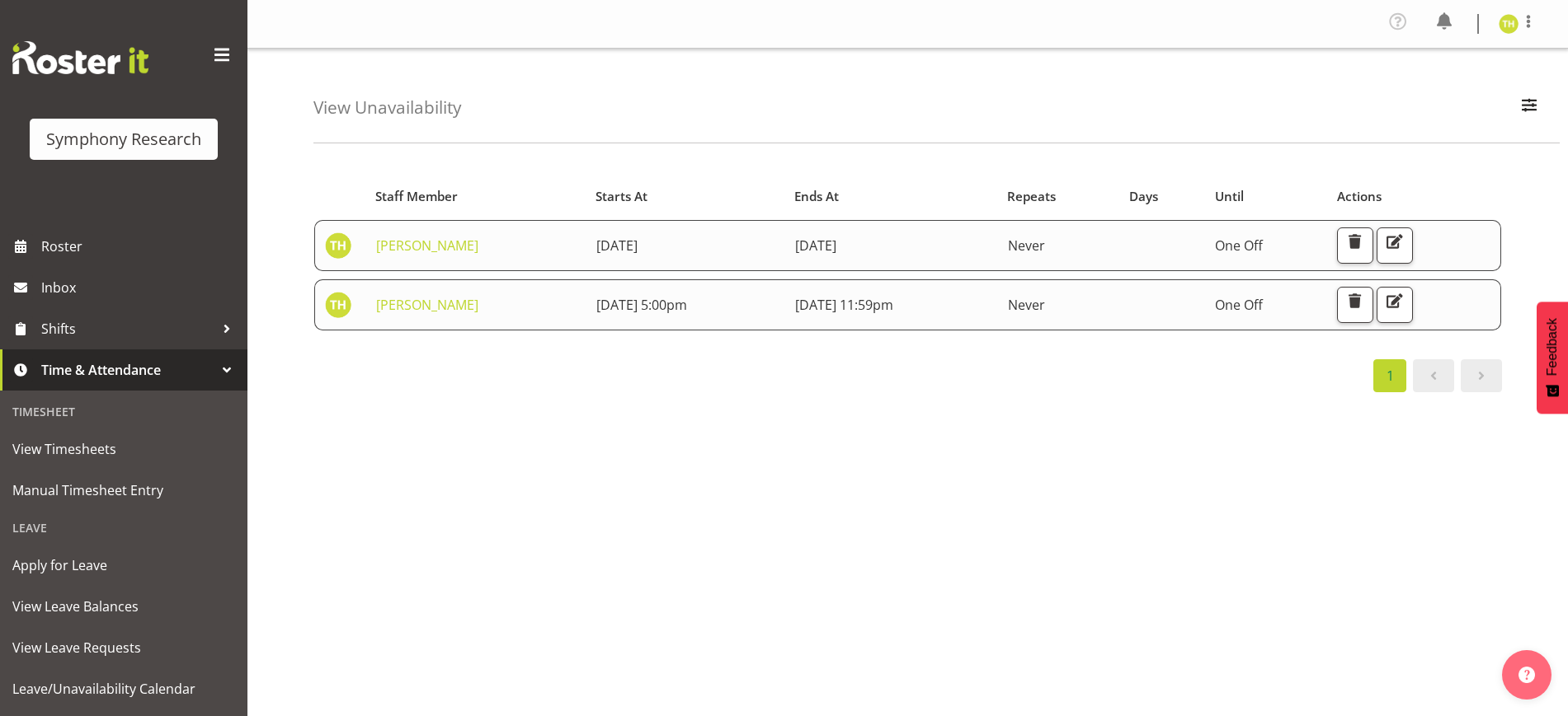
scroll to position [155, 0]
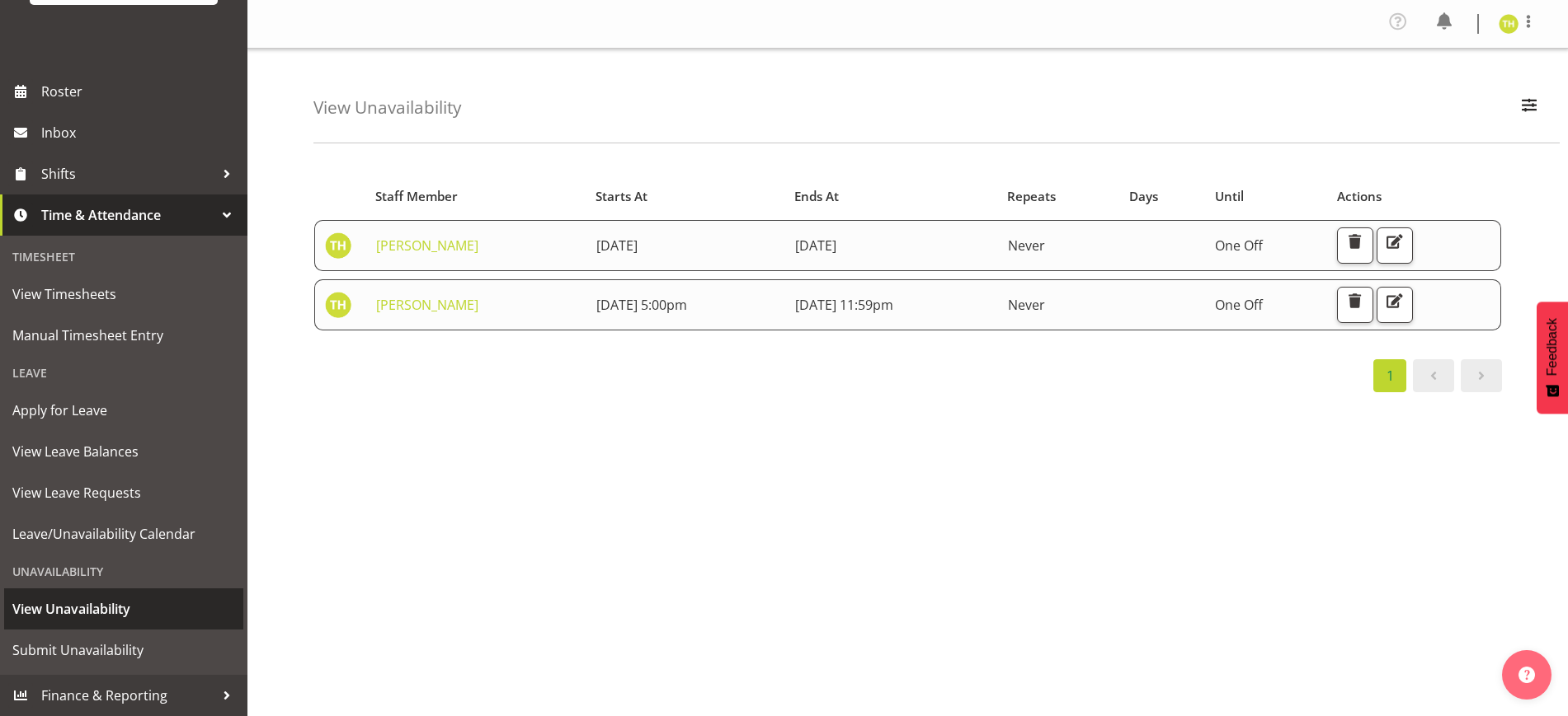
click at [87, 610] on span "View Unavailability" at bounding box center [124, 609] width 222 height 25
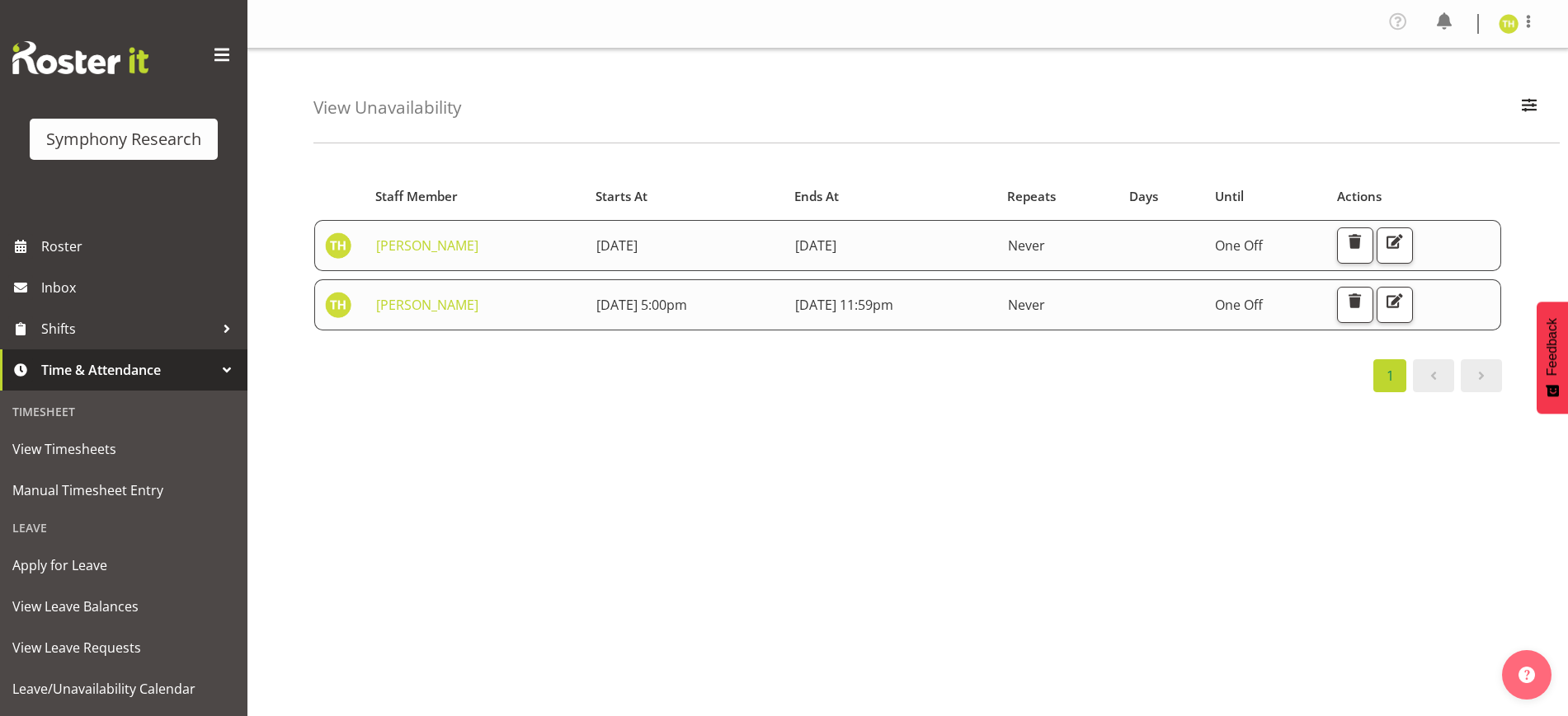
drag, startPoint x: 540, startPoint y: 306, endPoint x: 717, endPoint y: 305, distance: 177.0
click at [717, 305] on td "[DATE] 5:00pm" at bounding box center [686, 305] width 199 height 51
drag, startPoint x: 814, startPoint y: 300, endPoint x: 1005, endPoint y: 303, distance: 191.0
click at [998, 303] on td "[DATE] 11:59pm" at bounding box center [891, 305] width 212 height 51
click at [856, 410] on div "Starts At Staff Member Starts At Ends At Repeats Days Until Actions [PERSON_NAM…" at bounding box center [940, 485] width 1254 height 660
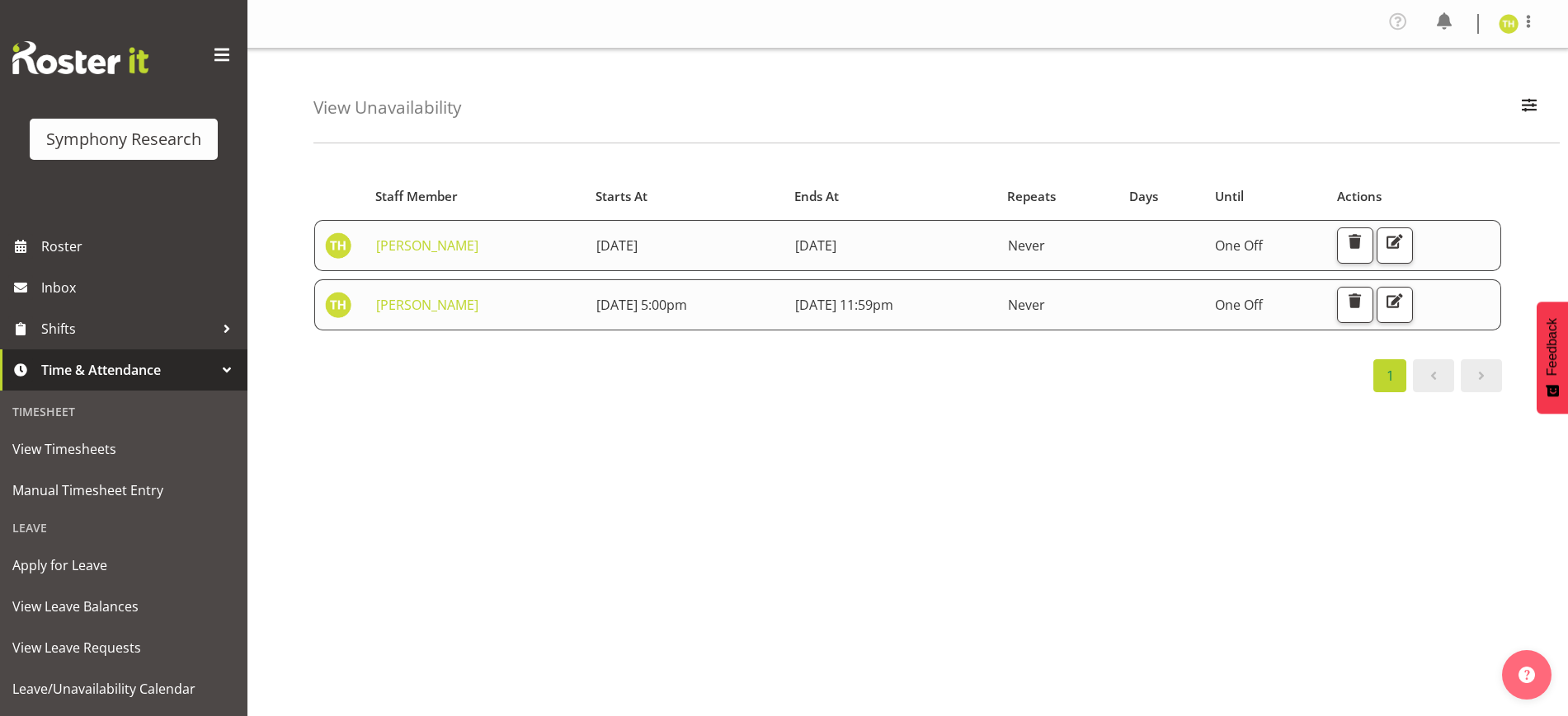
click at [987, 356] on div "Starts At Staff Member Starts At Ends At Repeats Days Until Actions [PERSON_NAM…" at bounding box center [908, 282] width 1189 height 221
